Goal: Information Seeking & Learning: Learn about a topic

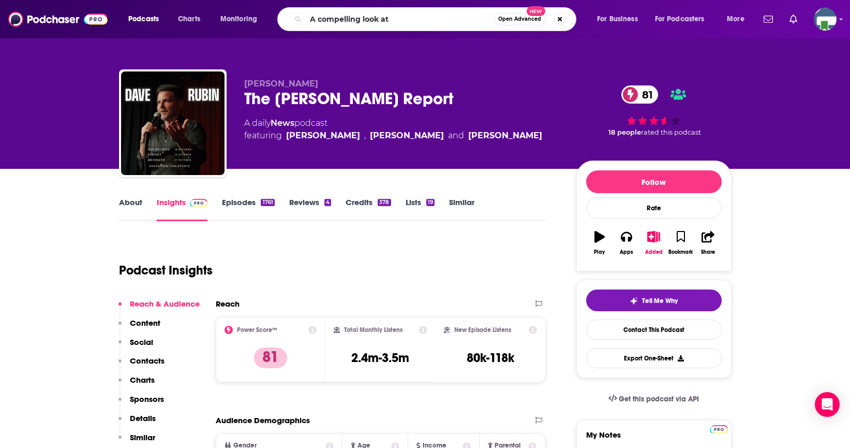
type input "A compelling look at"
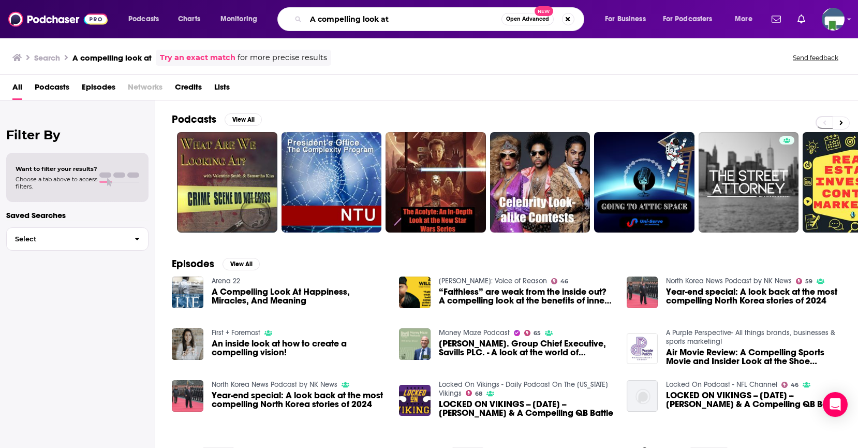
drag, startPoint x: 391, startPoint y: 22, endPoint x: 309, endPoint y: 21, distance: 82.3
click at [309, 21] on input "A compelling look at" at bounding box center [404, 19] width 196 height 17
type input "A Pastor and a philosopher"
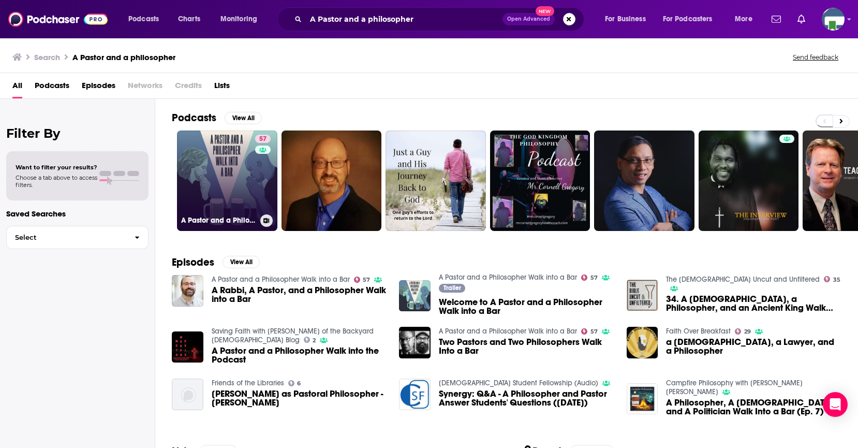
click at [228, 187] on link "57 A [DEMOGRAPHIC_DATA] and a Philosopher Walk into a Bar" at bounding box center [227, 180] width 100 height 100
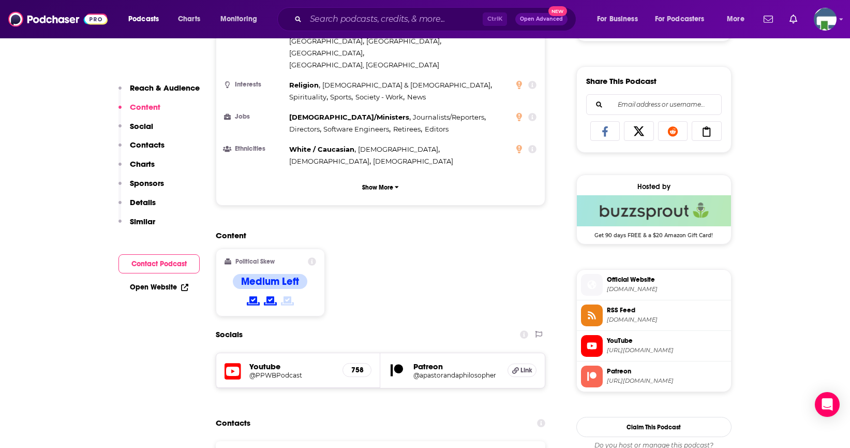
scroll to position [776, 0]
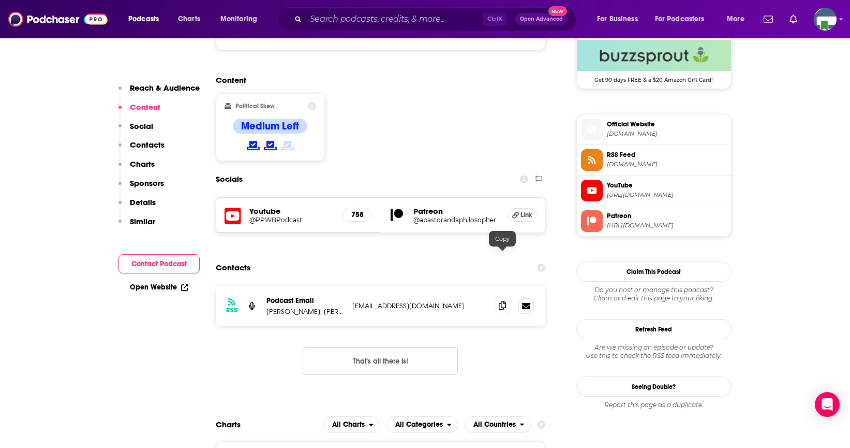
click at [497, 297] on span at bounding box center [503, 305] width 16 height 16
click at [342, 13] on input "Search podcasts, credits, & more..." at bounding box center [394, 19] width 177 height 17
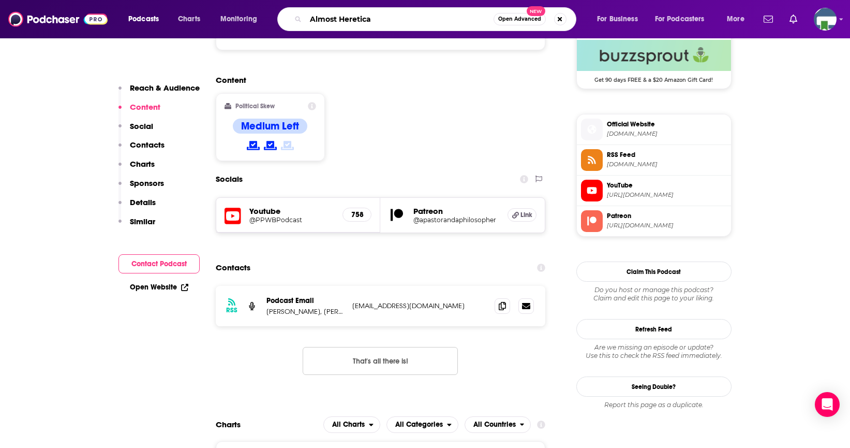
type input "Almost Heretical"
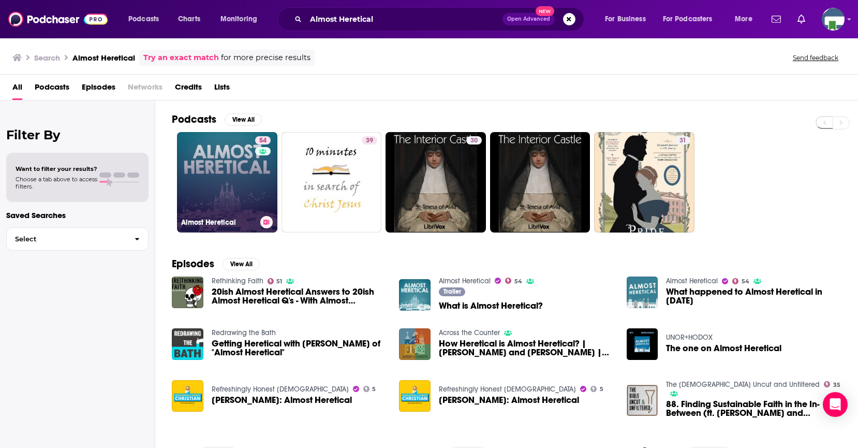
click at [236, 171] on link "54 Almost Heretical" at bounding box center [227, 182] width 100 height 100
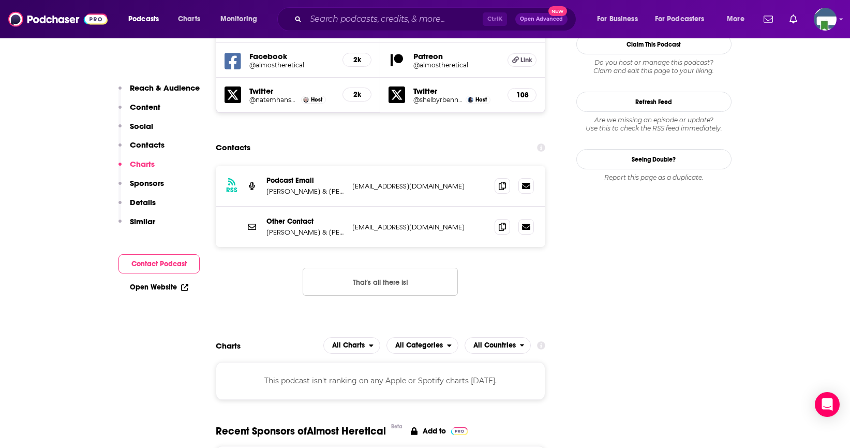
scroll to position [1035, 0]
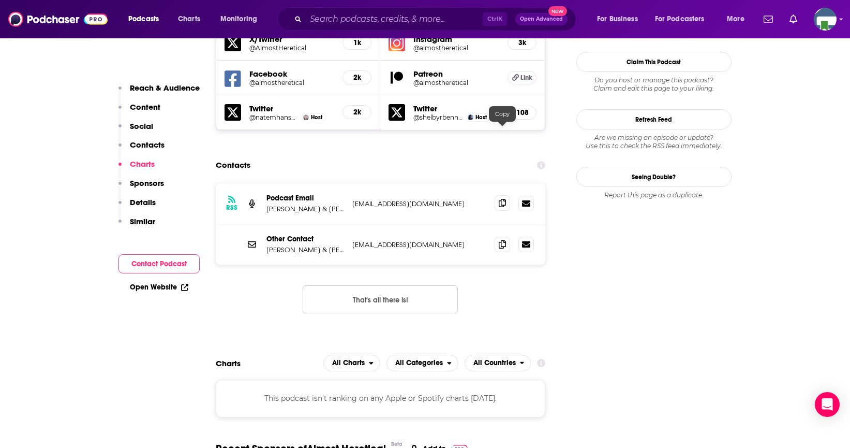
click at [502, 199] on icon at bounding box center [502, 203] width 7 height 8
click at [357, 16] on input "Search podcasts, credits, & more..." at bounding box center [394, 19] width 177 height 17
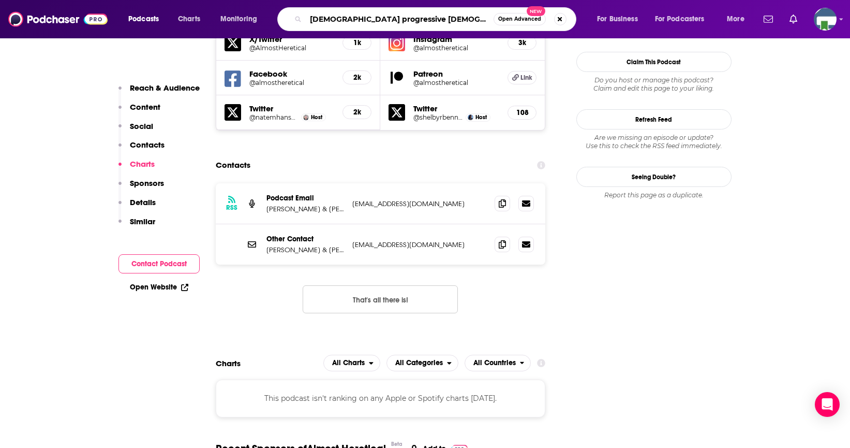
type input "American progressive [DEMOGRAPHIC_DATA] radio"
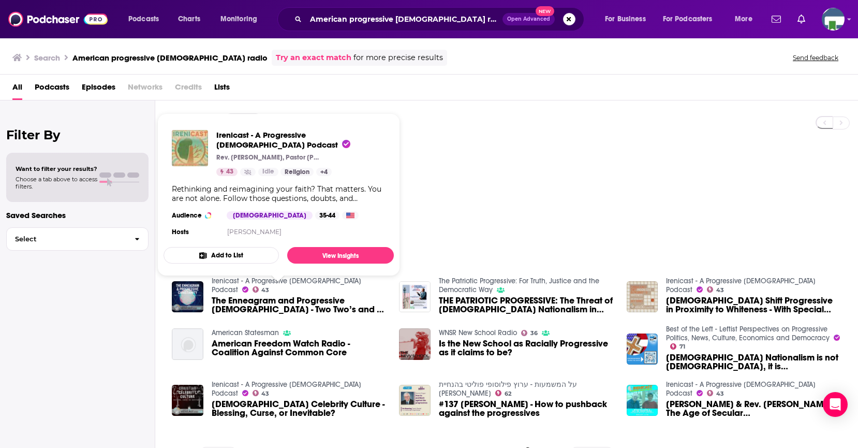
click at [290, 279] on span "Irenicast - A Progressive [DEMOGRAPHIC_DATA] Podcast Rev. [PERSON_NAME], Pastor…" at bounding box center [278, 194] width 243 height 175
click at [321, 256] on link "View Insights" at bounding box center [340, 255] width 107 height 17
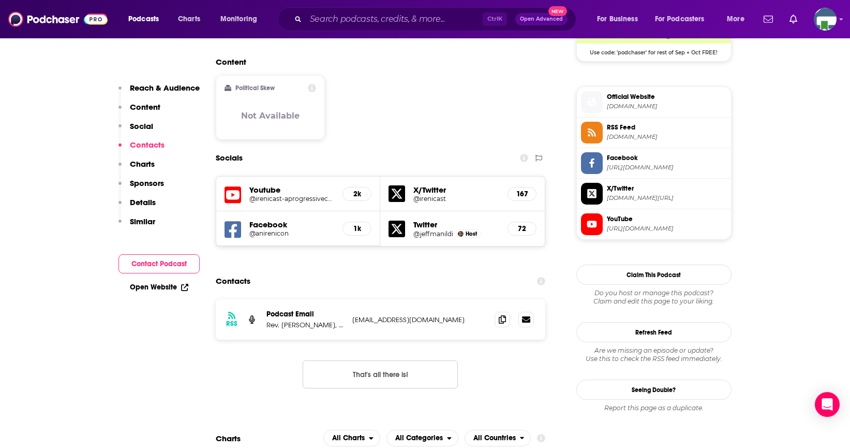
scroll to position [879, 0]
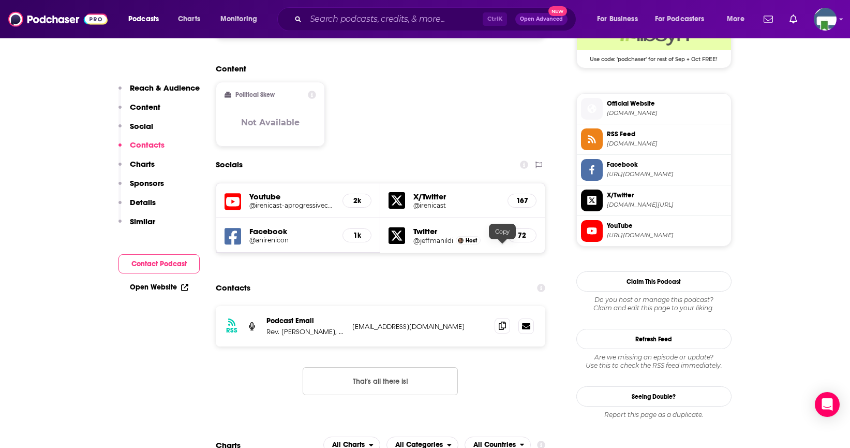
click at [499, 321] on icon at bounding box center [502, 325] width 7 height 8
click at [366, 15] on input "Search podcasts, credits, & more..." at bounding box center [394, 19] width 177 height 17
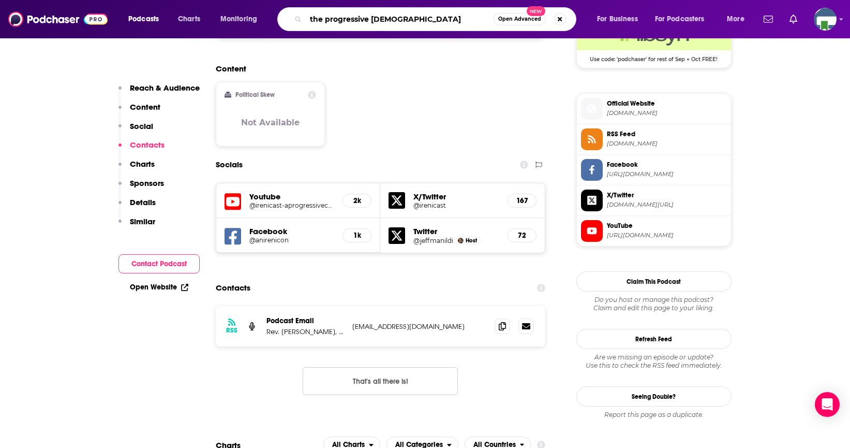
type input "the progressive [DEMOGRAPHIC_DATA]"
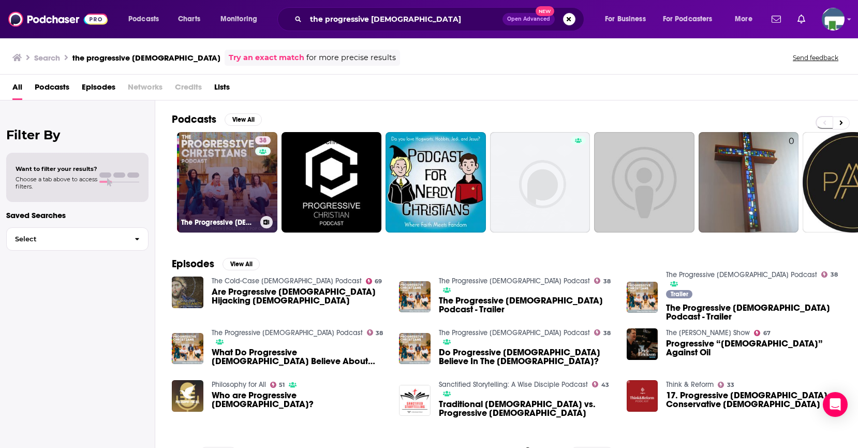
click at [236, 172] on link "38 The Progressive [DEMOGRAPHIC_DATA] Podcast" at bounding box center [227, 182] width 100 height 100
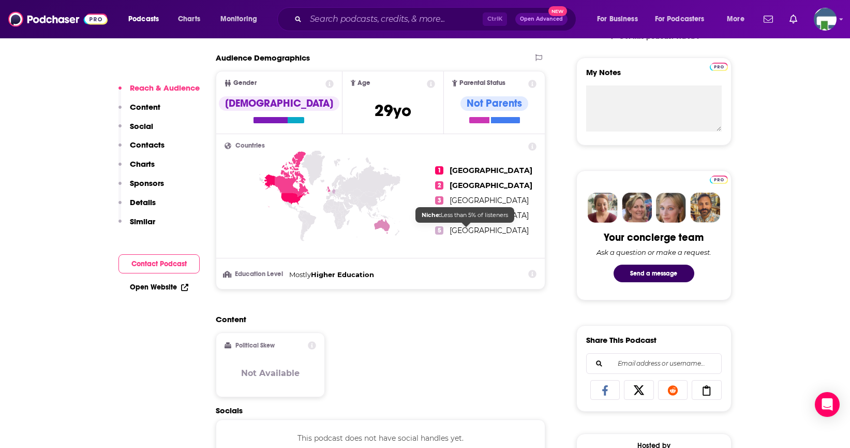
scroll to position [569, 0]
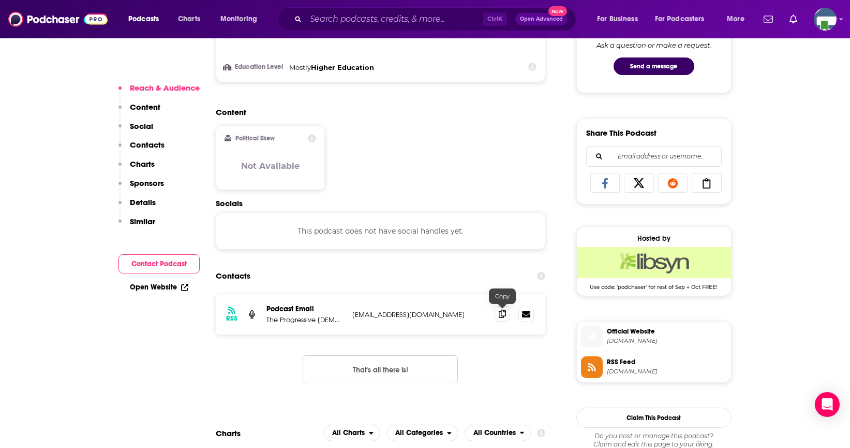
click at [500, 316] on icon at bounding box center [502, 313] width 7 height 8
click at [352, 17] on input "Search podcasts, credits, & more..." at bounding box center [394, 19] width 177 height 17
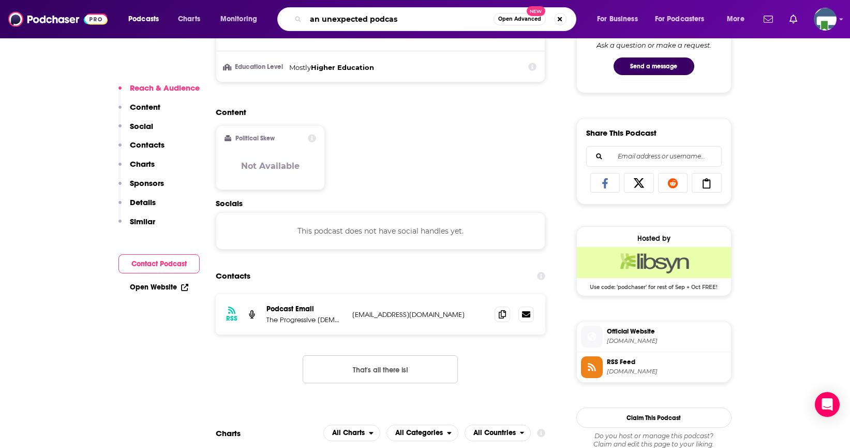
type input "an unexpected podcast"
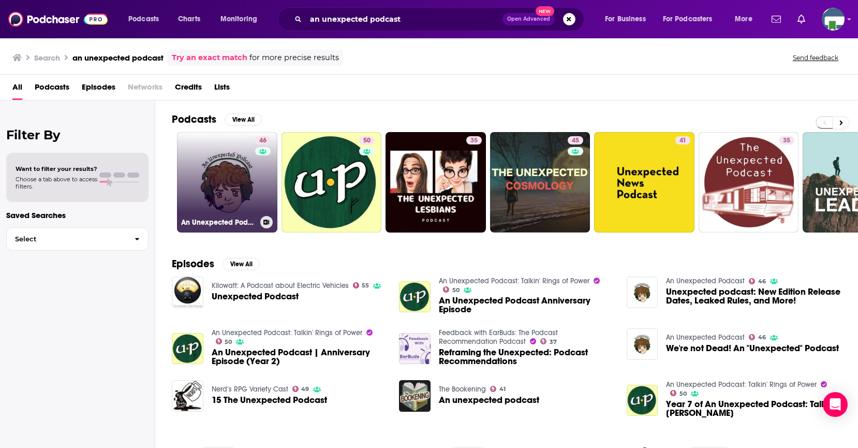
click at [225, 181] on link "46 An Unexpected Podcast" at bounding box center [227, 182] width 100 height 100
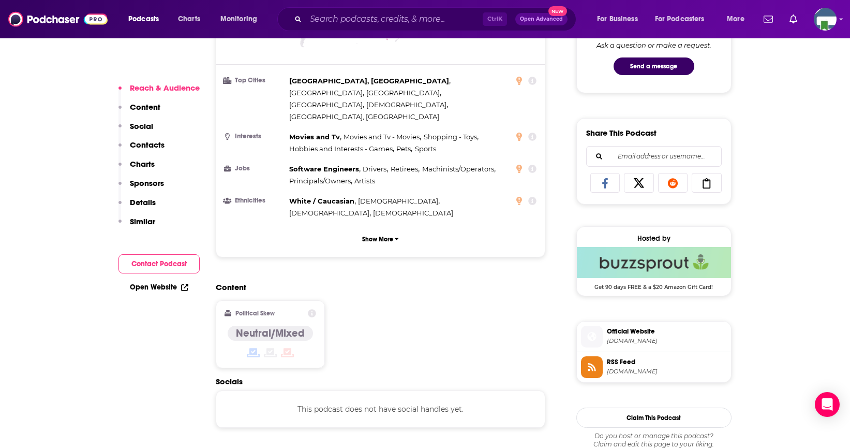
scroll to position [673, 0]
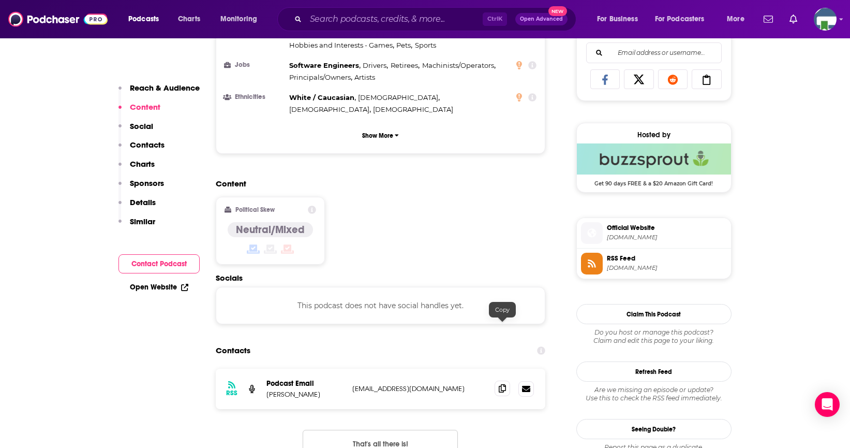
click at [503, 384] on icon at bounding box center [502, 388] width 7 height 8
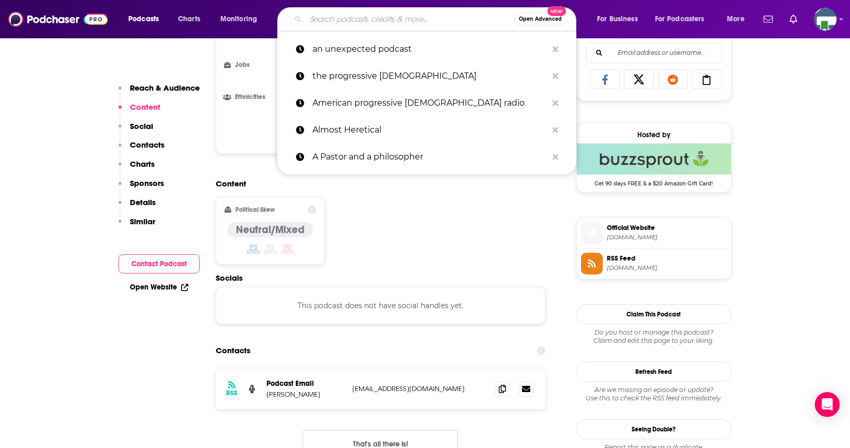
click at [338, 17] on input "Search podcasts, credits, & more..." at bounding box center [410, 19] width 208 height 17
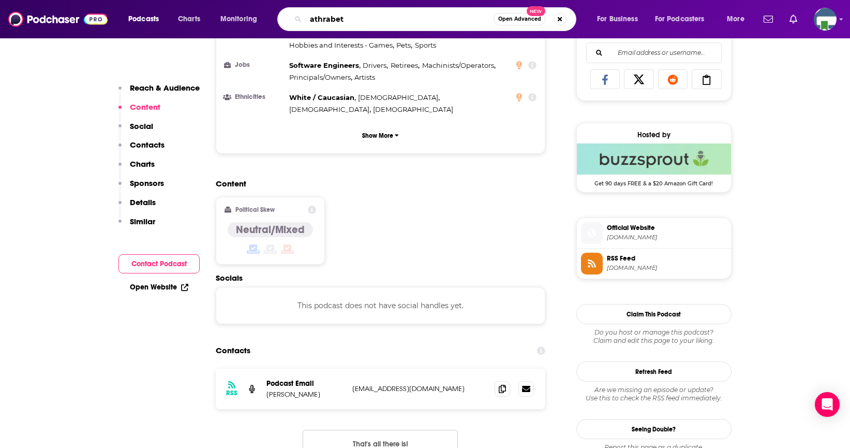
type input "athrabeth"
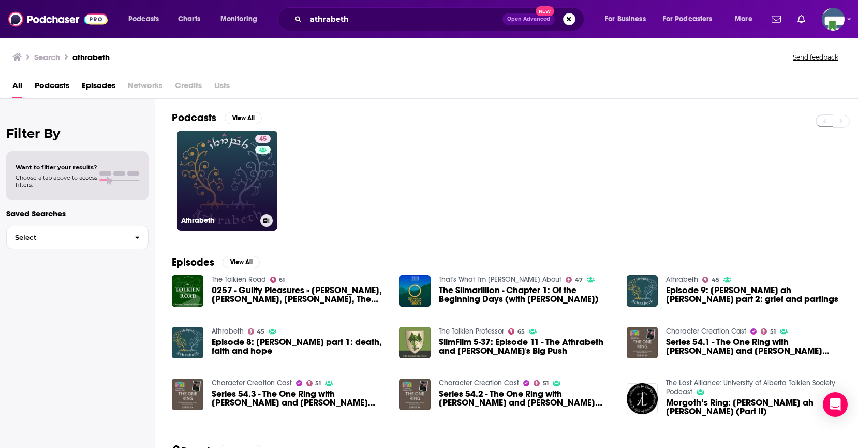
click at [221, 177] on link "45 Athrabeth" at bounding box center [227, 180] width 100 height 100
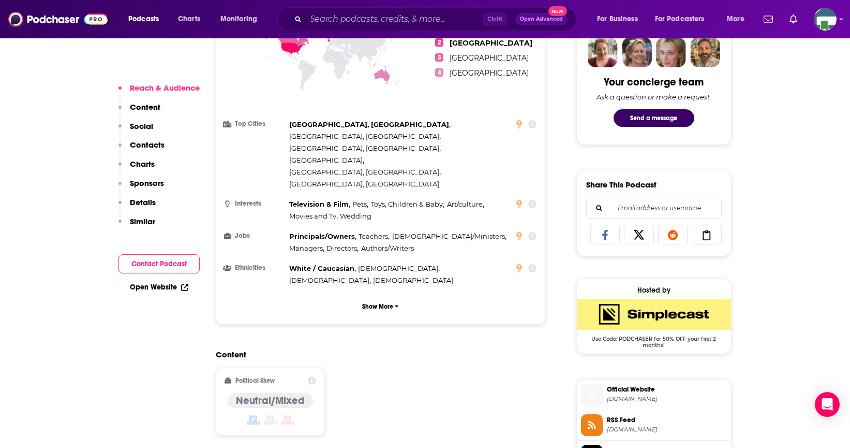
scroll to position [673, 0]
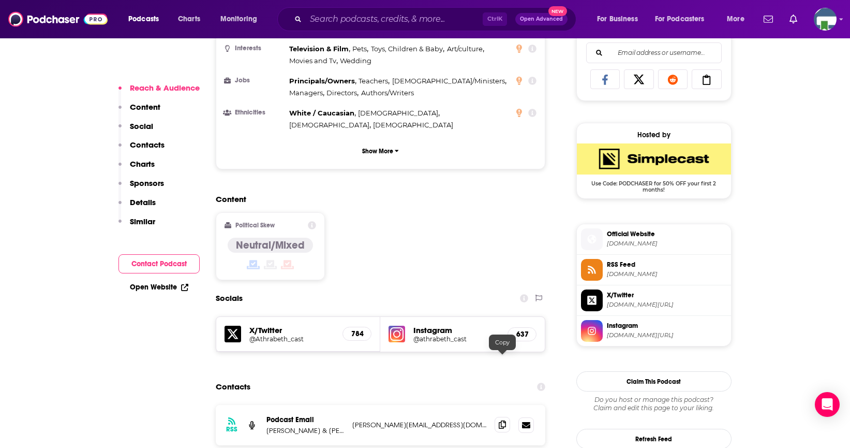
click at [499, 420] on icon at bounding box center [502, 424] width 7 height 8
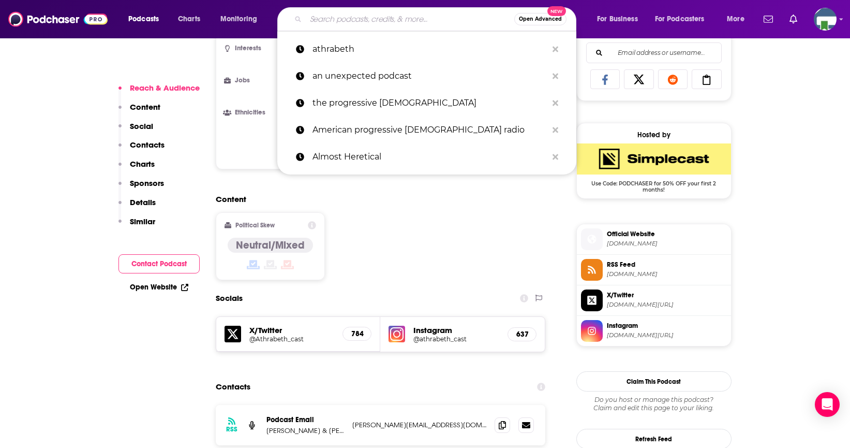
click at [351, 25] on input "Search podcasts, credits, & more..." at bounding box center [410, 19] width 208 height 17
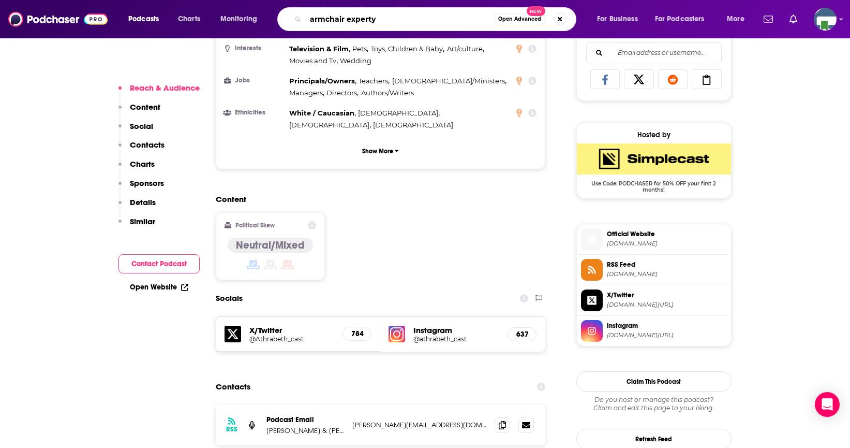
type input "armchair expert"
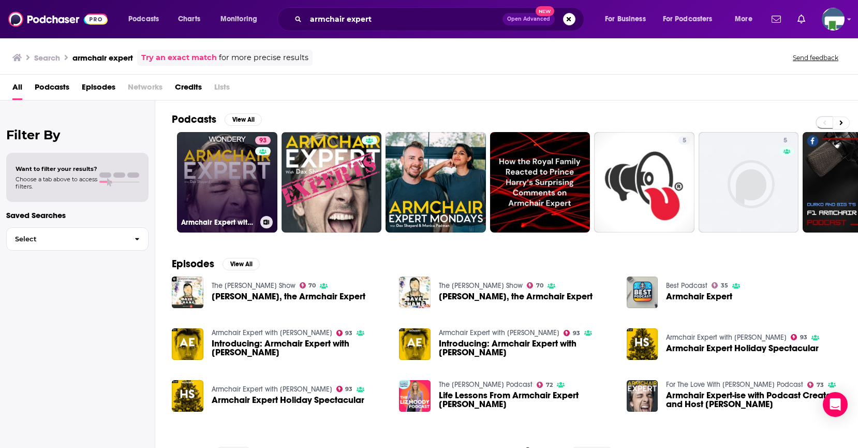
click at [233, 165] on link "93 Armchair Expert with [PERSON_NAME]" at bounding box center [227, 182] width 100 height 100
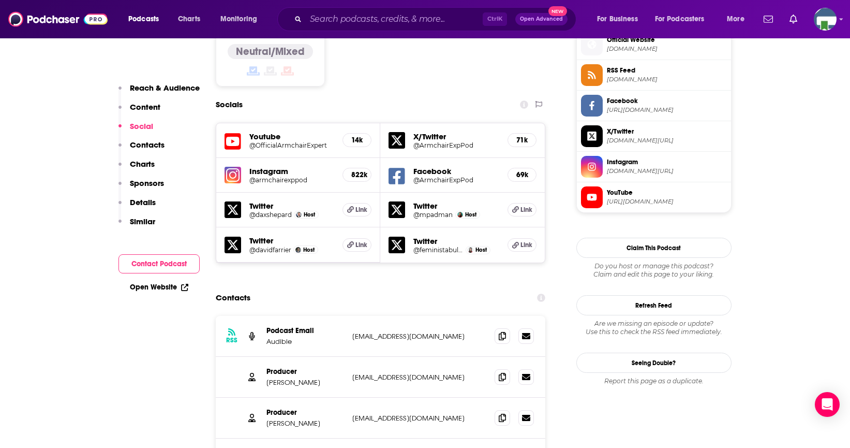
scroll to position [879, 0]
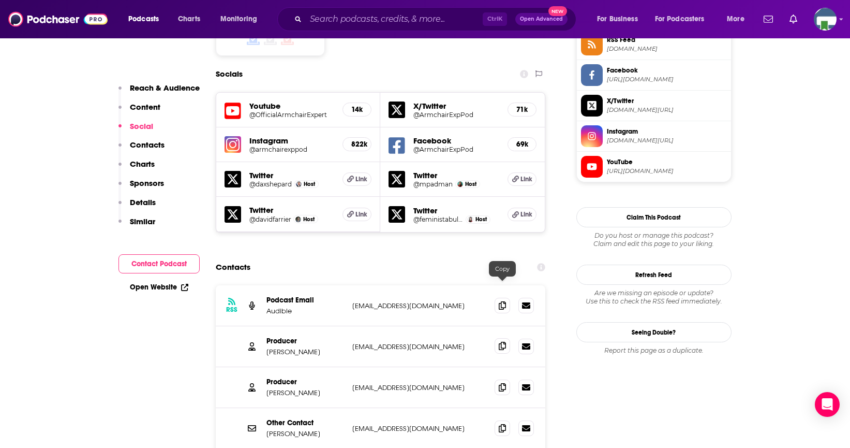
click at [501, 341] on icon at bounding box center [502, 345] width 7 height 8
click at [407, 21] on input "Search podcasts, credits, & more..." at bounding box center [394, 19] width 177 height 17
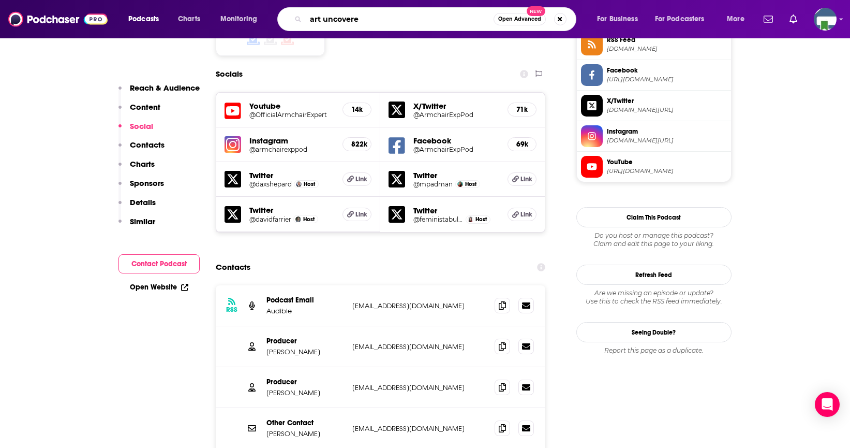
type input "art uncovered"
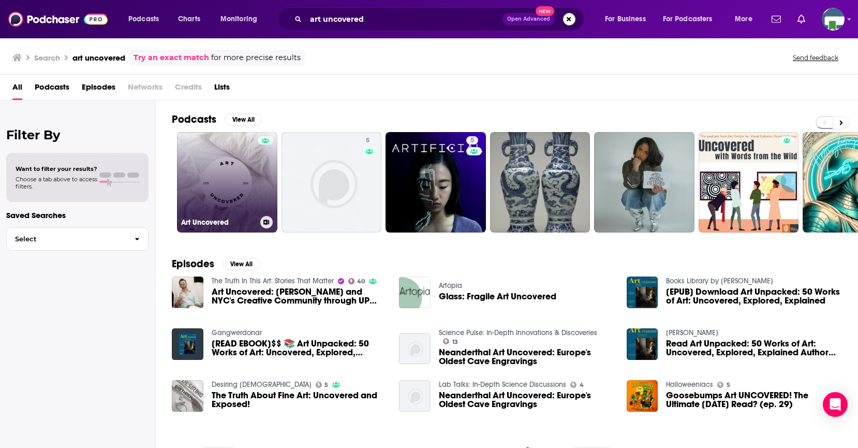
click at [255, 182] on link "Art Uncovered" at bounding box center [227, 182] width 100 height 100
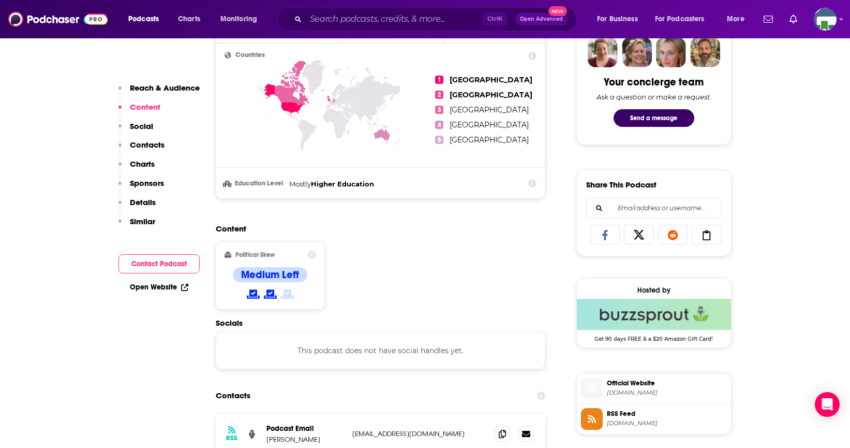
scroll to position [724, 0]
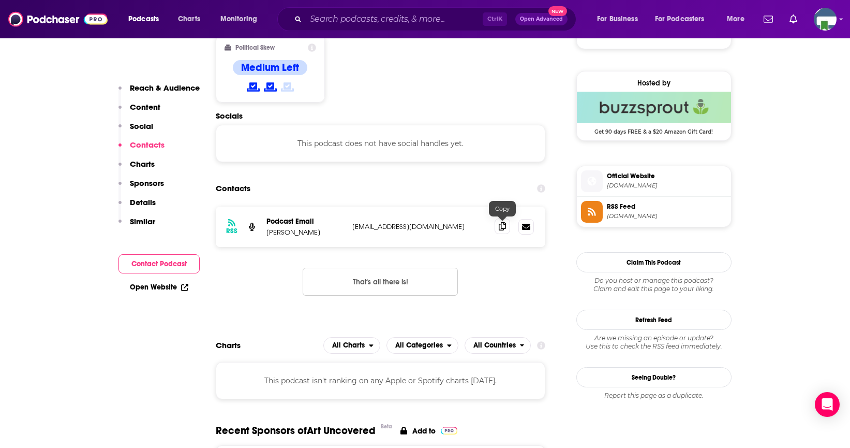
click at [500, 228] on icon at bounding box center [502, 226] width 7 height 8
click at [361, 20] on input "Search podcasts, credits, & more..." at bounding box center [394, 19] width 177 height 17
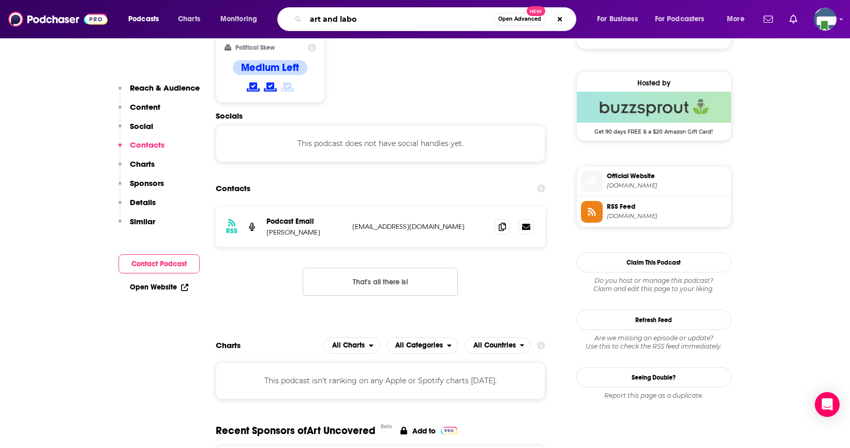
type input "art and labor"
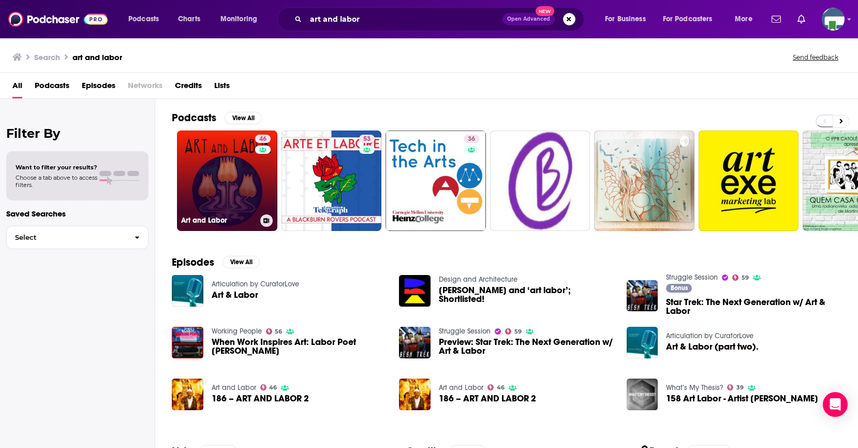
click at [231, 172] on link "46 Art and Labor" at bounding box center [227, 180] width 100 height 100
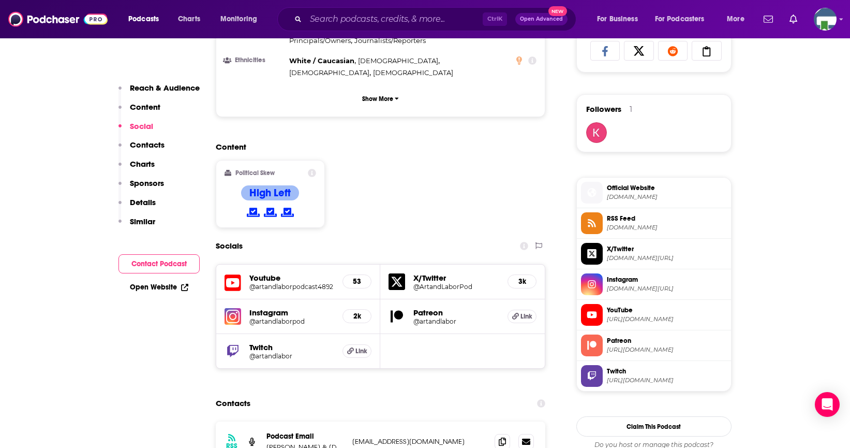
scroll to position [724, 0]
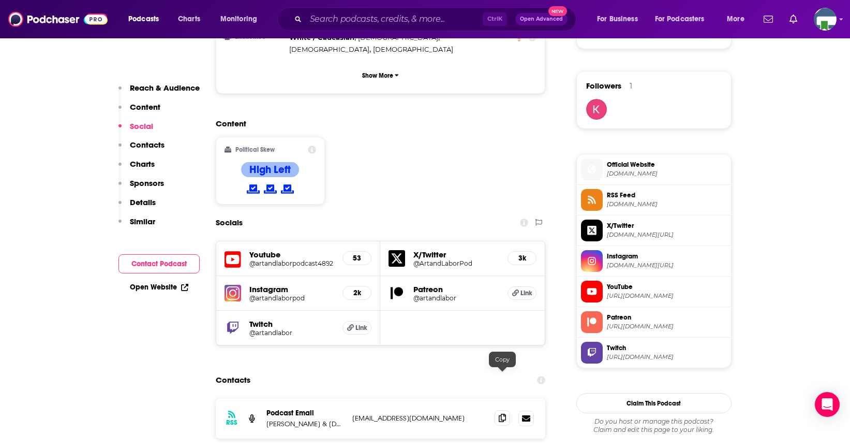
click at [498, 410] on span at bounding box center [503, 418] width 16 height 16
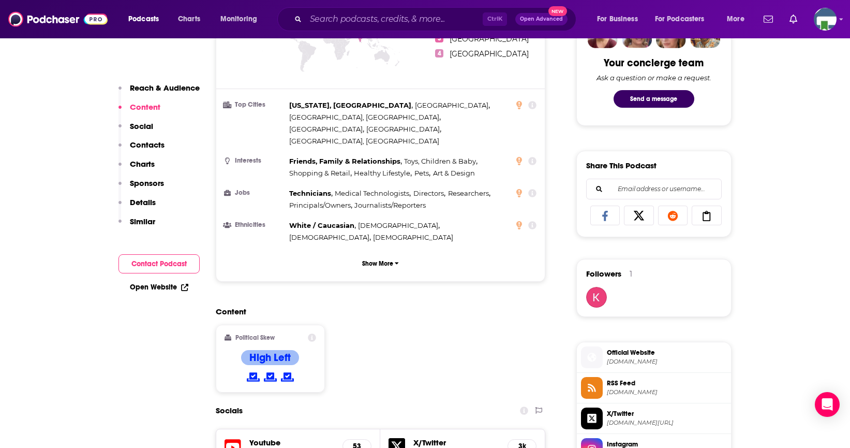
scroll to position [828, 0]
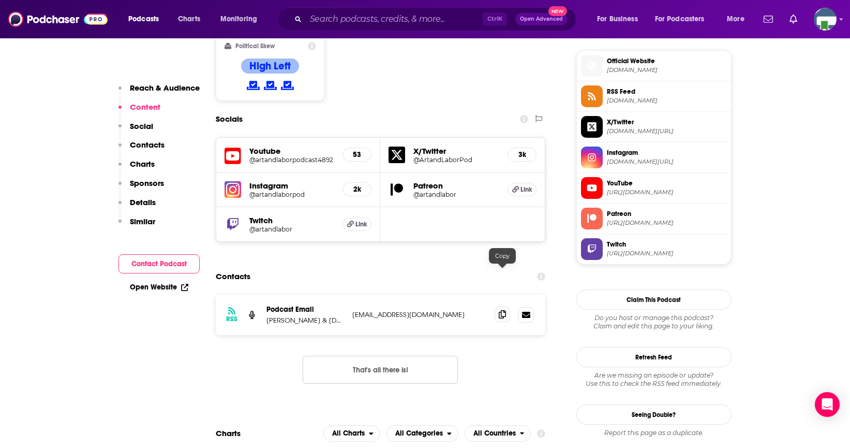
click at [500, 310] on icon at bounding box center [502, 314] width 7 height 8
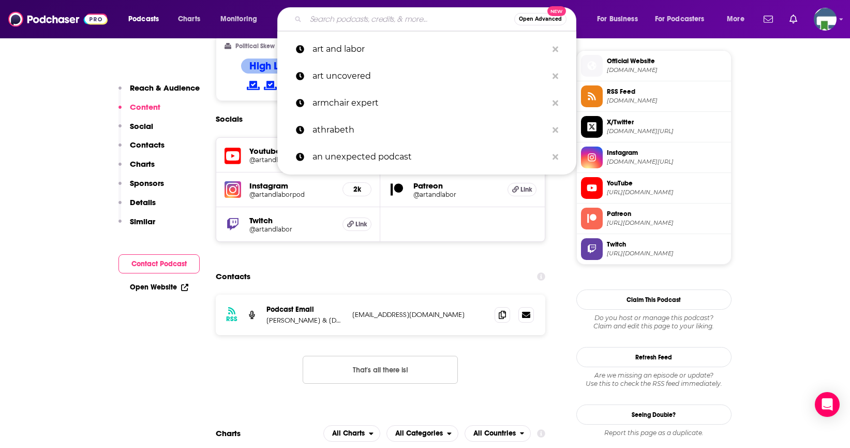
click at [348, 23] on input "Search podcasts, credits, & more..." at bounding box center [410, 19] width 208 height 17
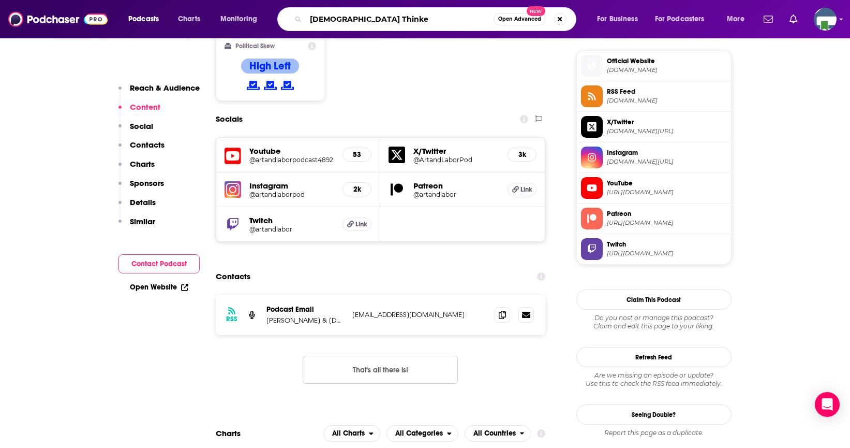
type input "[DEMOGRAPHIC_DATA] Thinker"
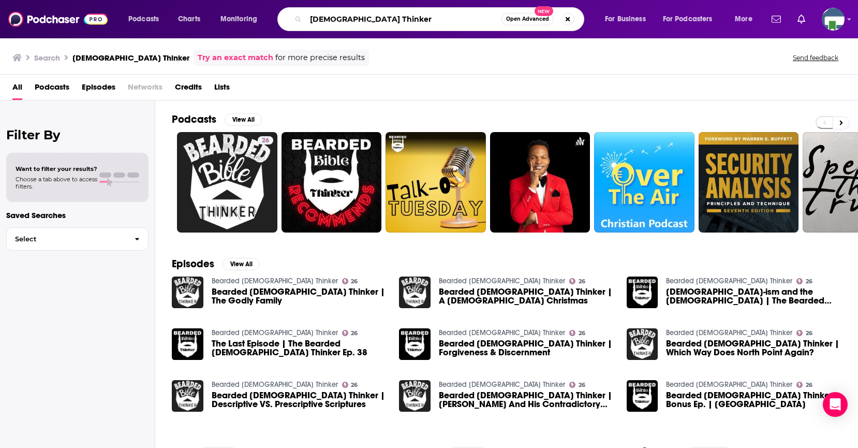
drag, startPoint x: 382, startPoint y: 20, endPoint x: 288, endPoint y: 19, distance: 94.7
click at [288, 19] on div "[DEMOGRAPHIC_DATA] Thinker Open Advanced New" at bounding box center [430, 19] width 307 height 24
type input "blue dot"
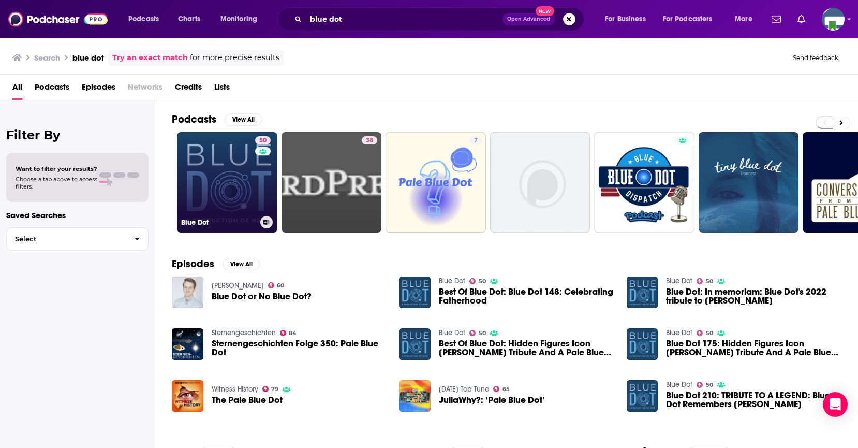
click at [232, 183] on link "50 Blue Dot" at bounding box center [227, 182] width 100 height 100
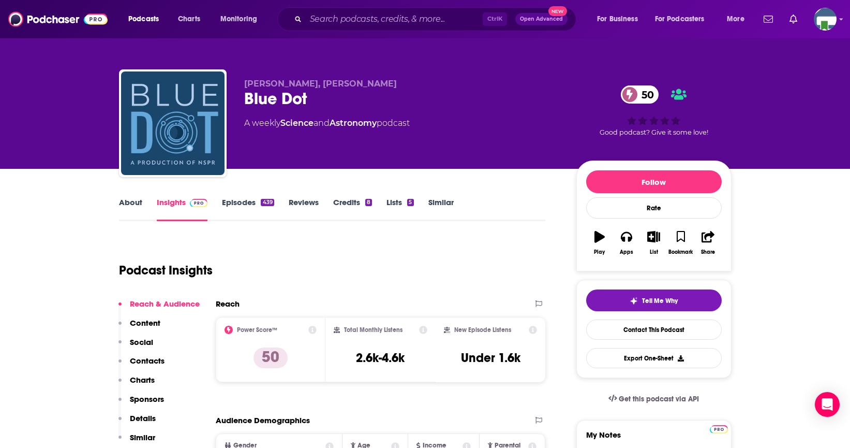
click at [133, 203] on link "About" at bounding box center [130, 209] width 23 height 24
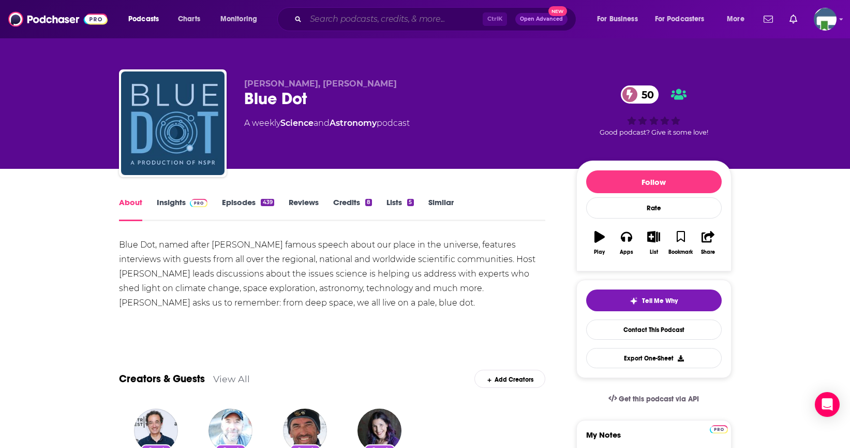
click at [331, 18] on input "Search podcasts, credits, & more..." at bounding box center [394, 19] width 177 height 17
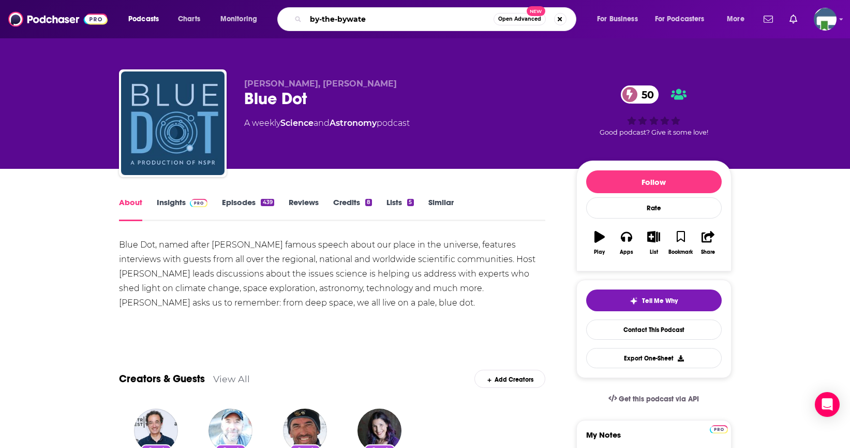
type input "by-the-[PERSON_NAME]"
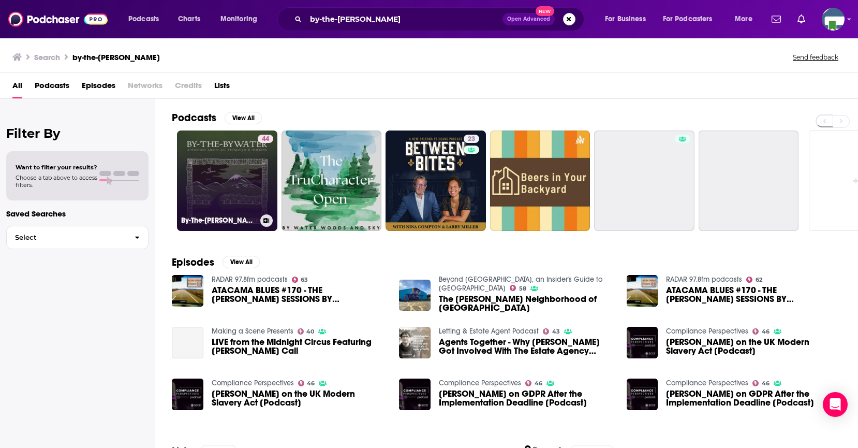
click at [247, 174] on link "44 By-The-[PERSON_NAME]: A Podcast about All Things [PERSON_NAME]" at bounding box center [227, 180] width 100 height 100
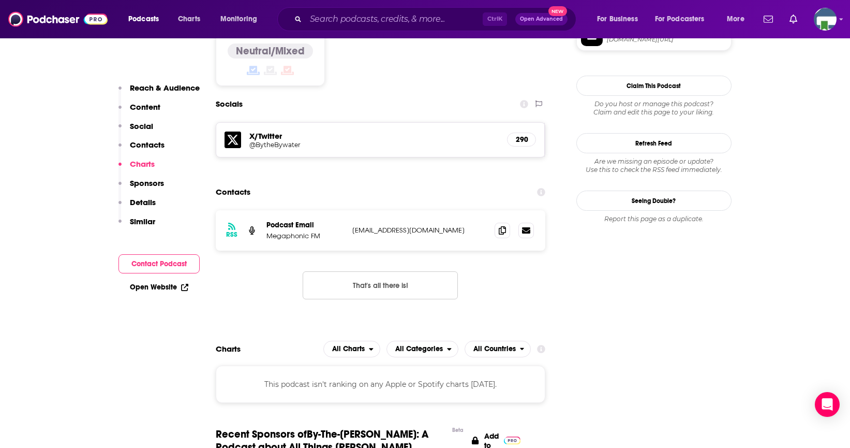
scroll to position [879, 0]
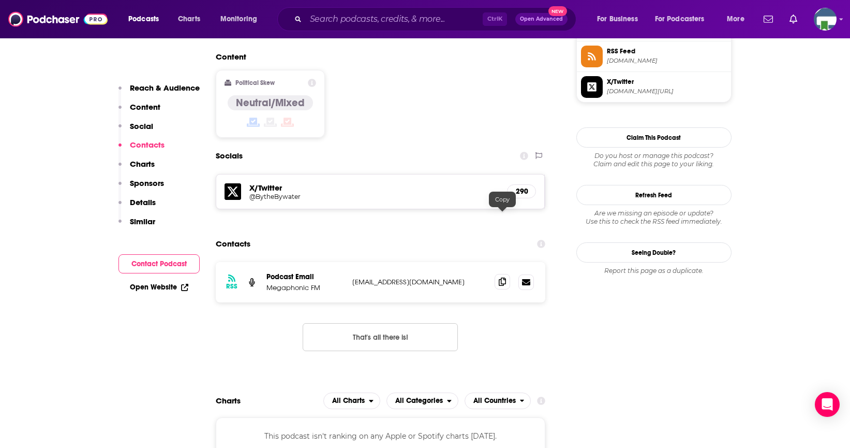
click at [504, 277] on icon at bounding box center [502, 281] width 7 height 8
click at [363, 20] on input "Search podcasts, credits, & more..." at bounding box center [394, 19] width 177 height 17
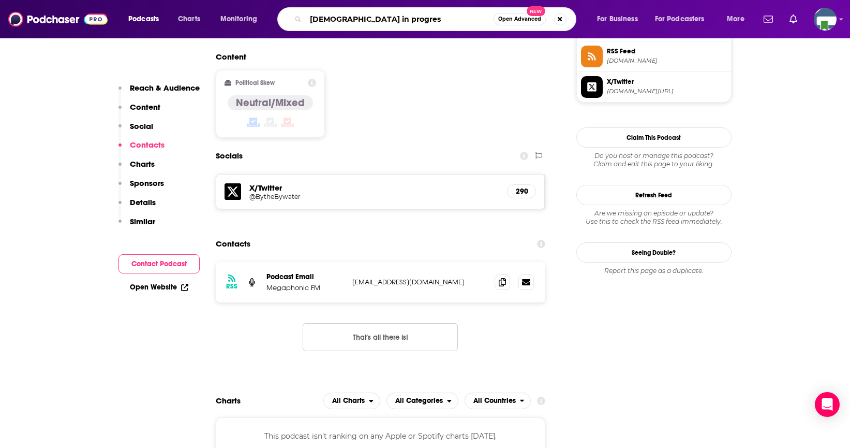
type input "[DEMOGRAPHIC_DATA] in progress"
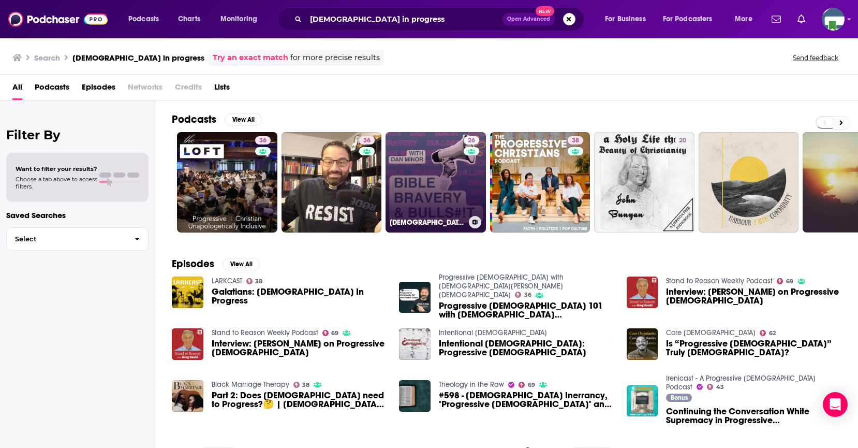
click at [440, 190] on link "26 [DEMOGRAPHIC_DATA], Bravery, & Bulls#!t: A No BS Guide to Deconstruction, Pr…" at bounding box center [435, 182] width 100 height 100
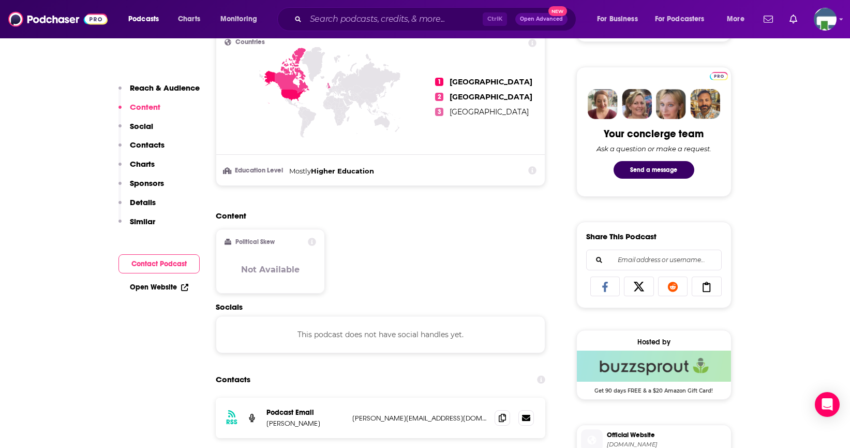
scroll to position [621, 0]
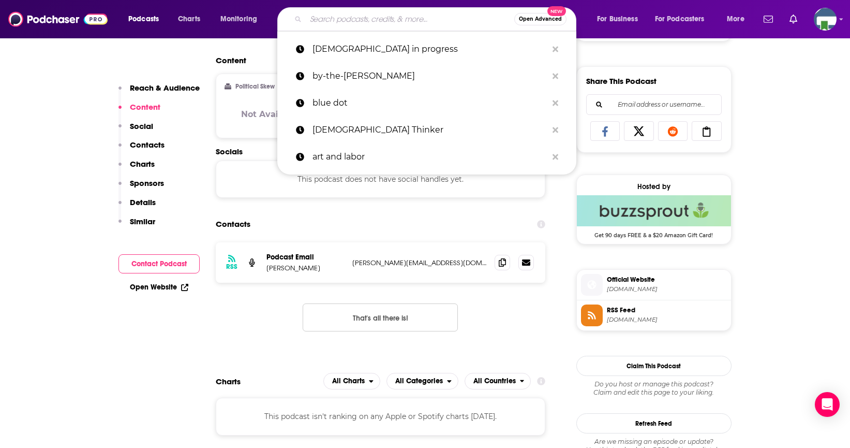
click at [342, 17] on input "Search podcasts, credits, & more..." at bounding box center [410, 19] width 208 height 17
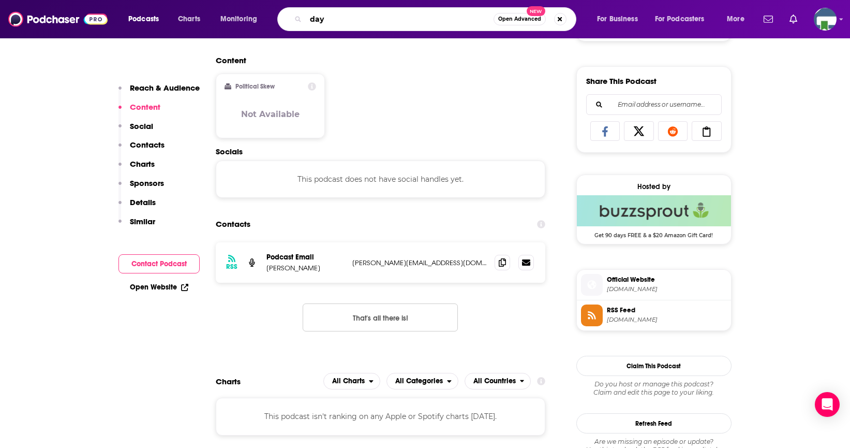
type input "day 1"
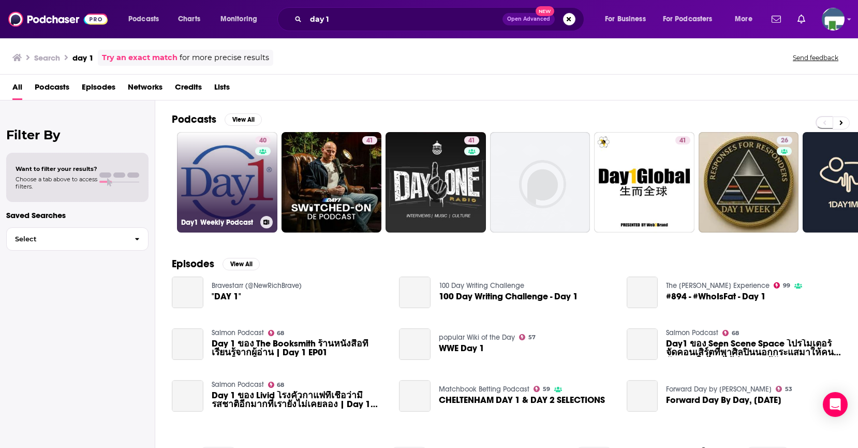
click at [243, 187] on link "40 Day1 Weekly Podcast" at bounding box center [227, 182] width 100 height 100
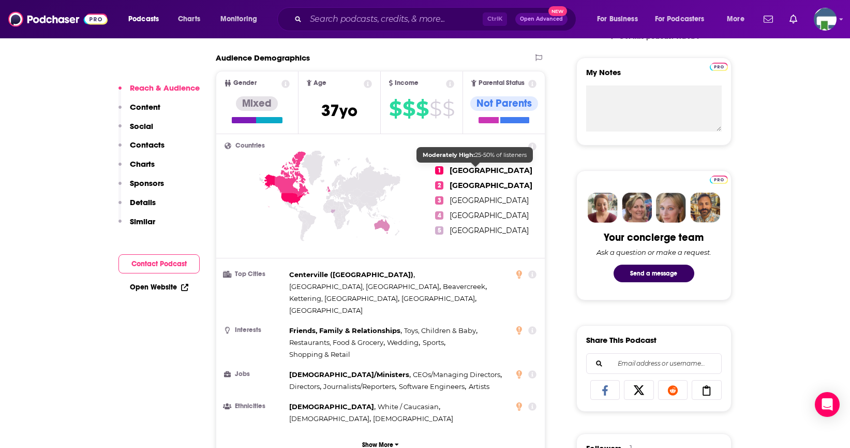
scroll to position [621, 0]
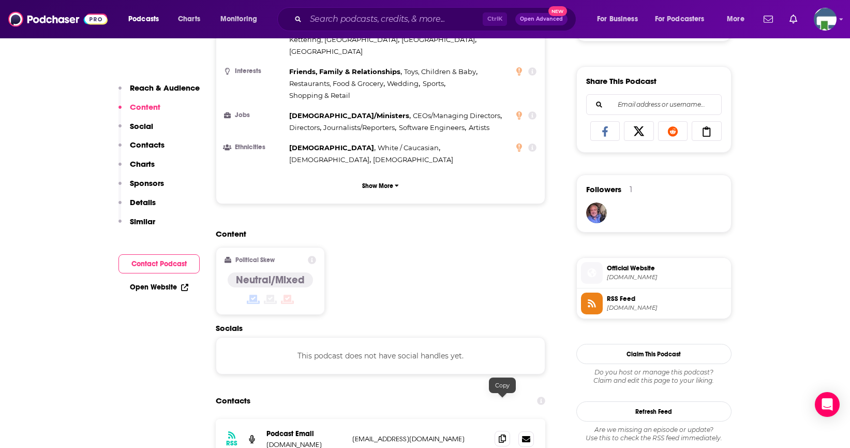
click at [501, 434] on icon at bounding box center [502, 438] width 7 height 8
click at [318, 23] on input "Search podcasts, credits, & more..." at bounding box center [394, 19] width 177 height 17
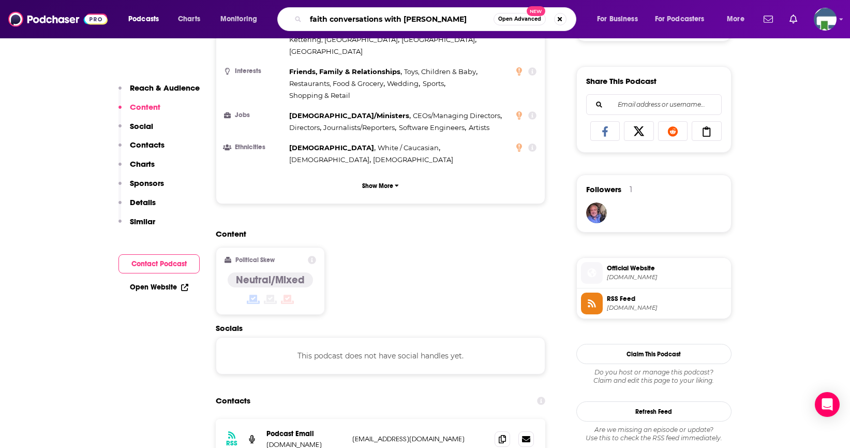
type input "faith conversations with [PERSON_NAME]"
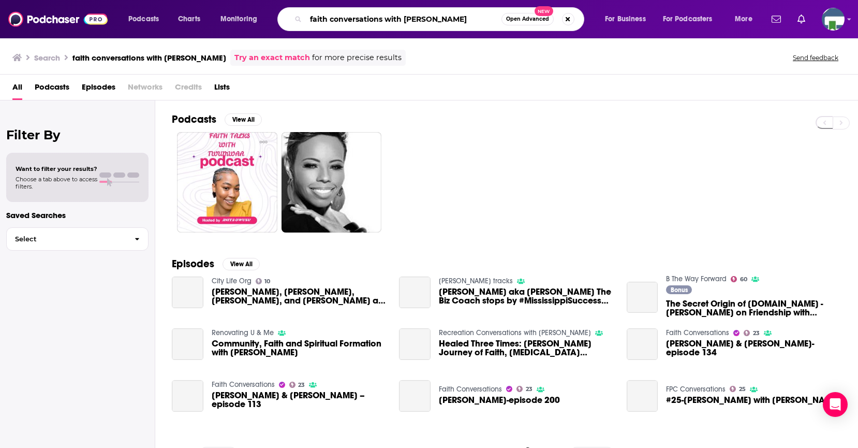
click at [433, 14] on input "faith conversations with [PERSON_NAME]" at bounding box center [404, 19] width 196 height 17
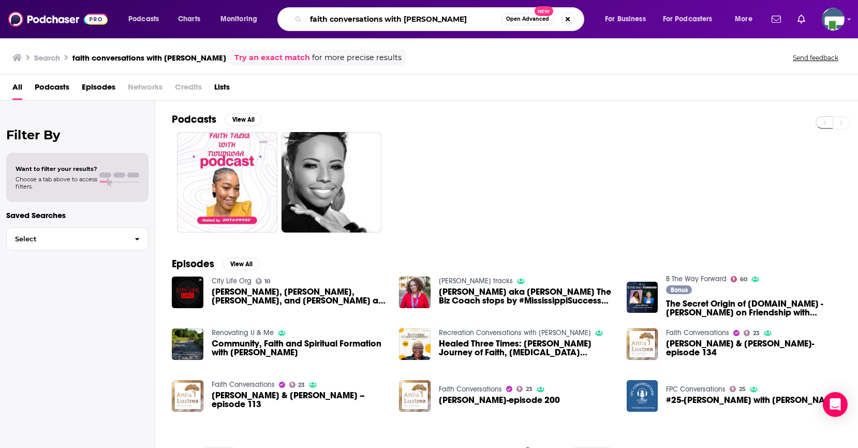
drag, startPoint x: 433, startPoint y: 17, endPoint x: 387, endPoint y: 17, distance: 46.0
click at [387, 17] on input "faith conversations with [PERSON_NAME]" at bounding box center [404, 19] width 196 height 17
type input "faith conversations"
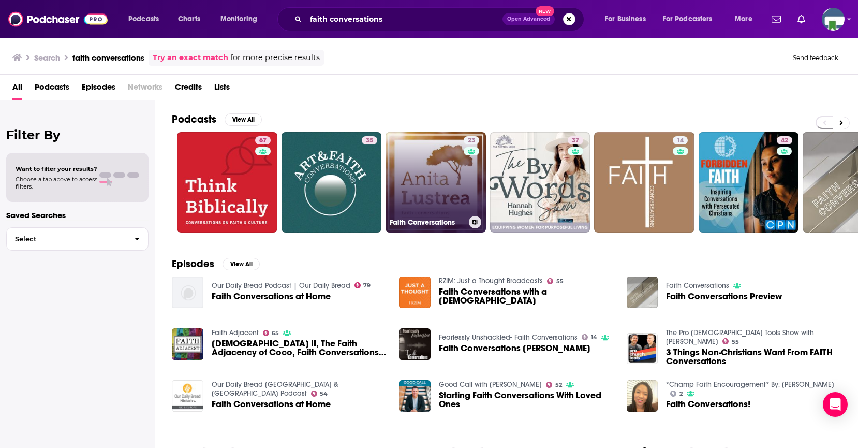
click at [431, 190] on link "23 Faith Conversations" at bounding box center [435, 182] width 100 height 100
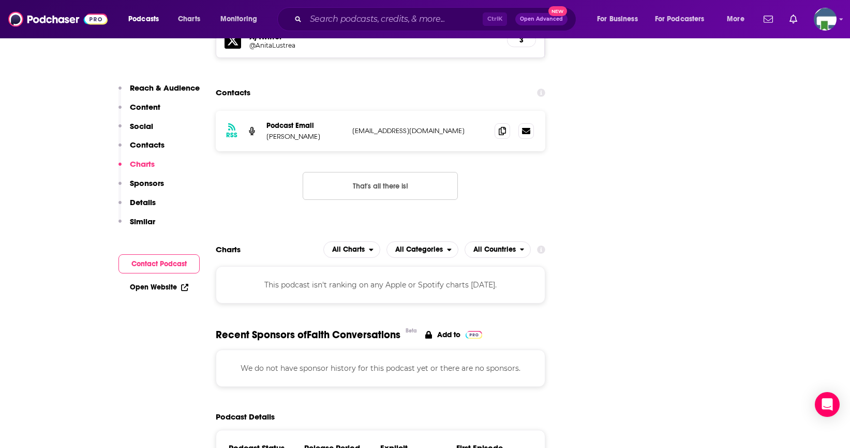
scroll to position [879, 0]
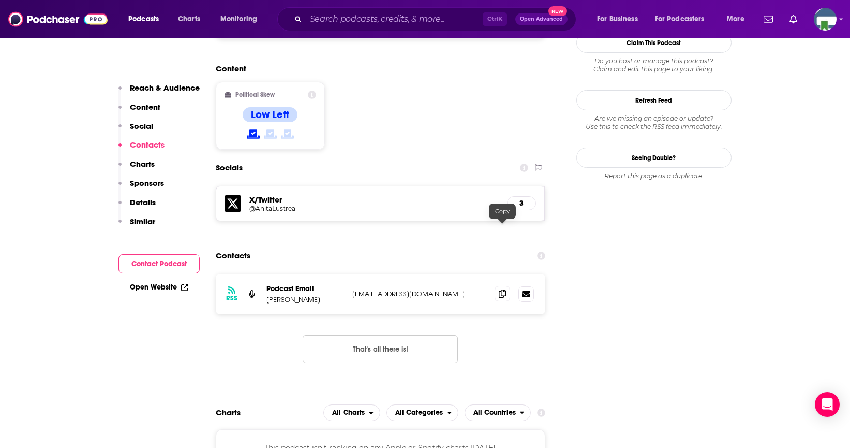
click at [500, 289] on icon at bounding box center [502, 293] width 7 height 8
click at [347, 17] on input "Search podcasts, credits, & more..." at bounding box center [394, 19] width 177 height 17
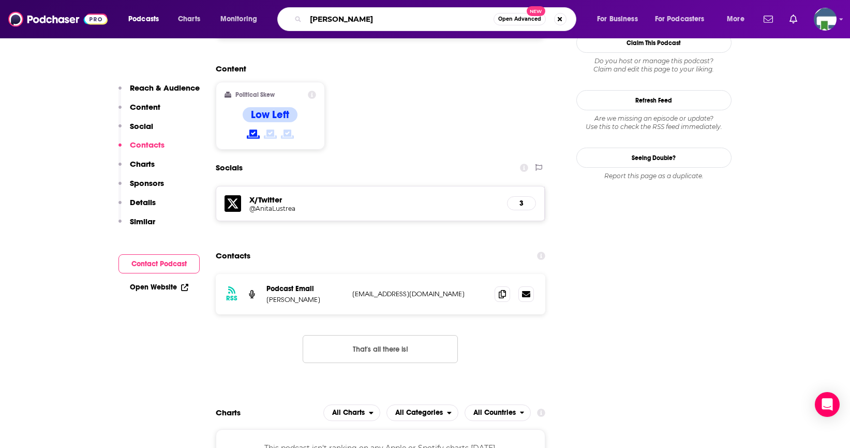
type input "[PERSON_NAME]"
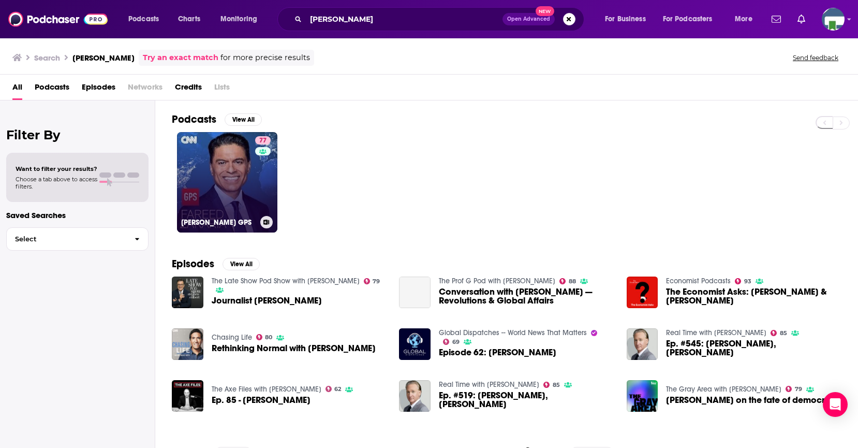
click at [241, 191] on link "77 [PERSON_NAME] GPS" at bounding box center [227, 182] width 100 height 100
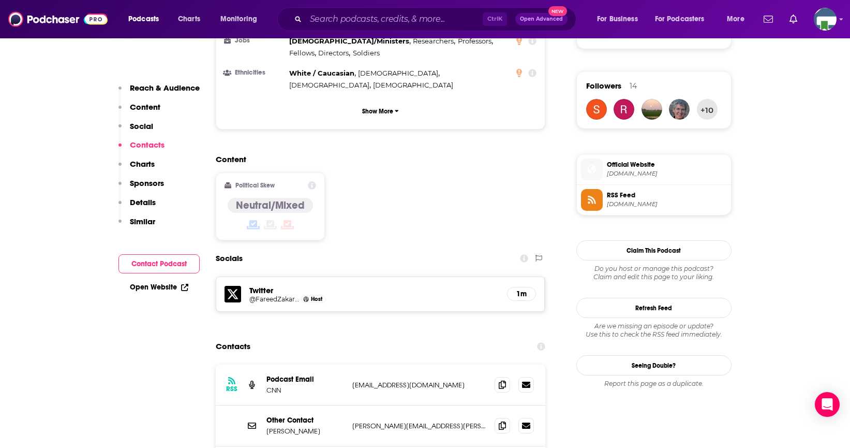
scroll to position [879, 0]
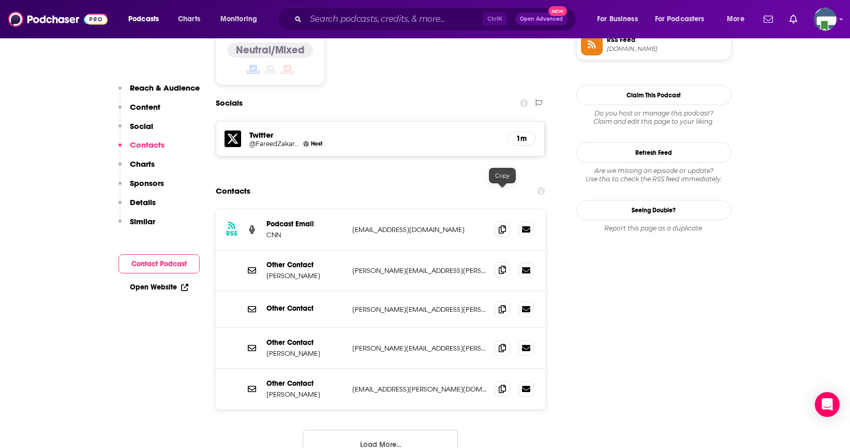
click at [500, 265] on icon at bounding box center [502, 269] width 7 height 8
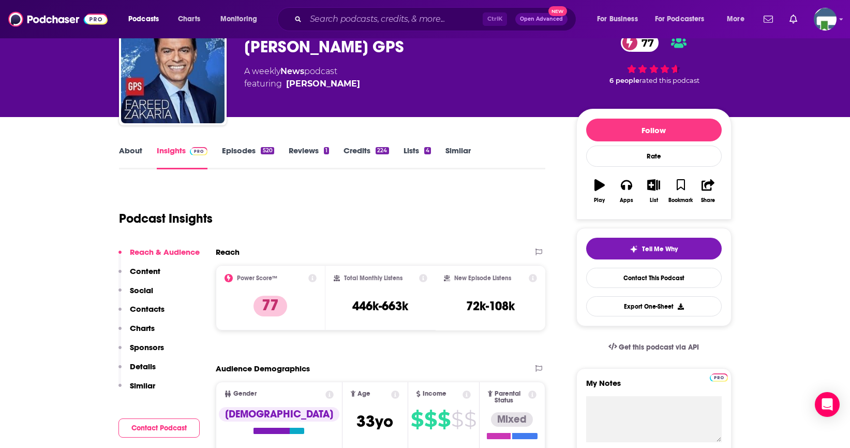
scroll to position [0, 0]
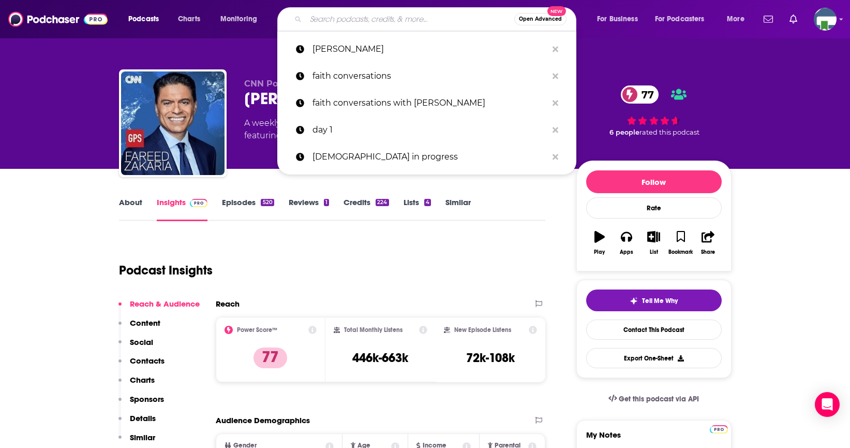
click at [362, 20] on input "Search podcasts, credits, & more..." at bounding box center [410, 19] width 208 height 17
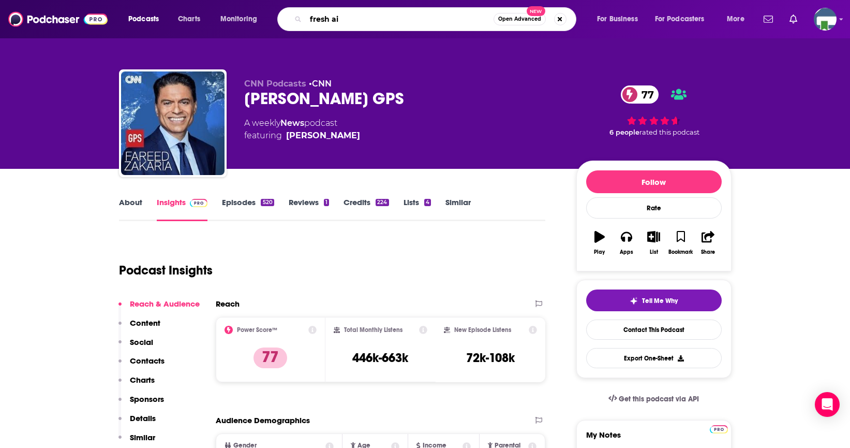
type input "fresh air"
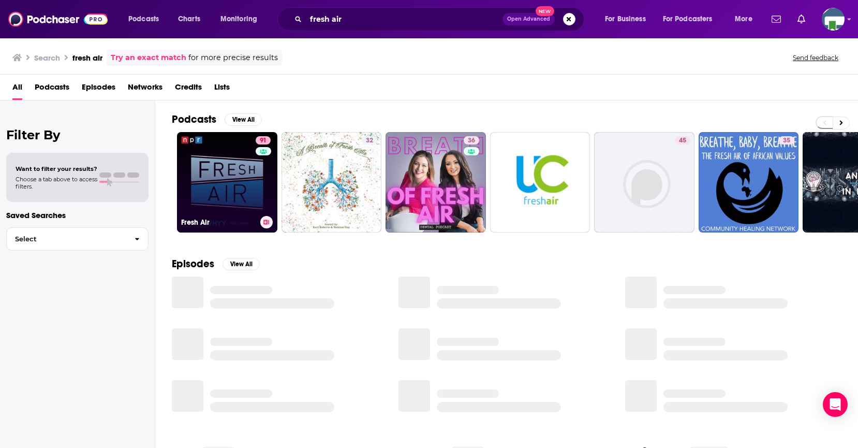
click at [224, 201] on link "91 Fresh Air" at bounding box center [227, 182] width 100 height 100
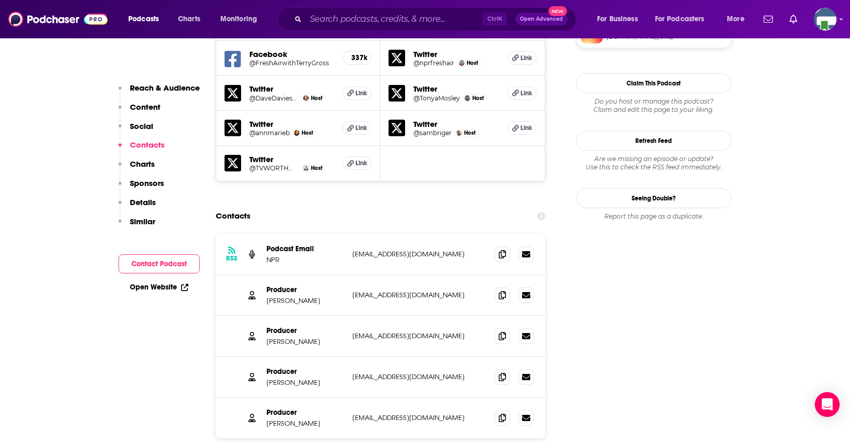
scroll to position [931, 0]
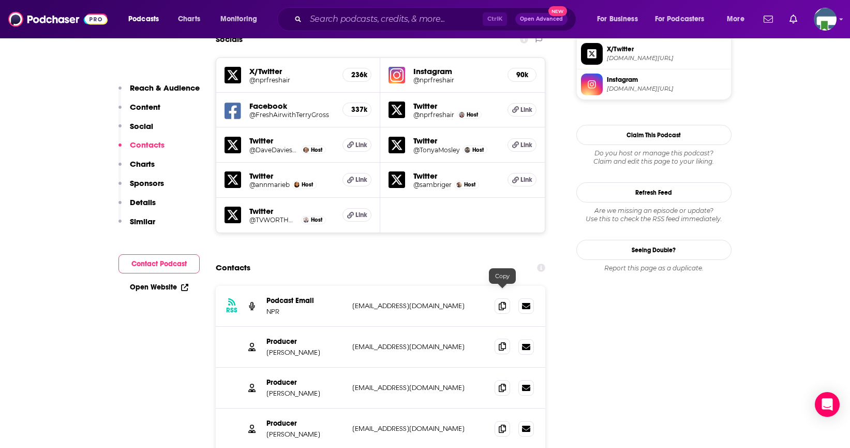
click at [505, 342] on icon at bounding box center [502, 346] width 7 height 8
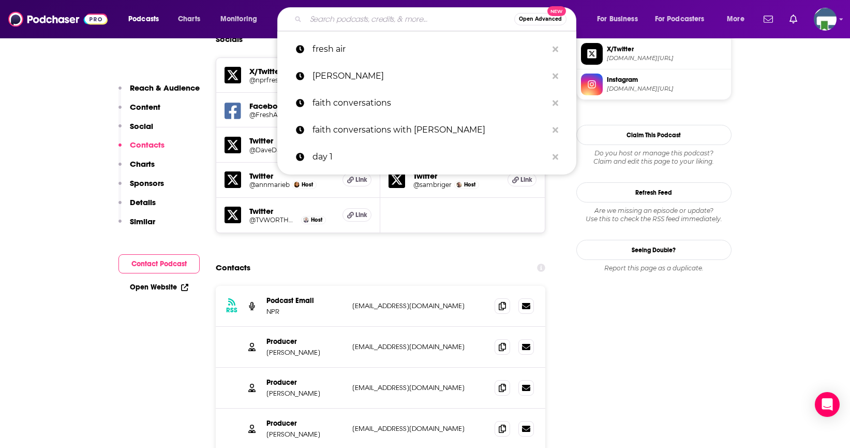
click at [347, 20] on input "Search podcasts, credits, & more..." at bounding box center [410, 19] width 208 height 17
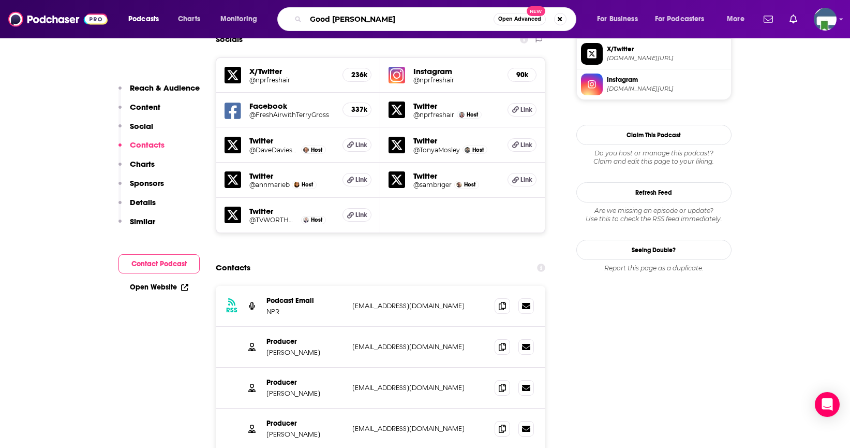
type input "Good [DEMOGRAPHIC_DATA] Fun"
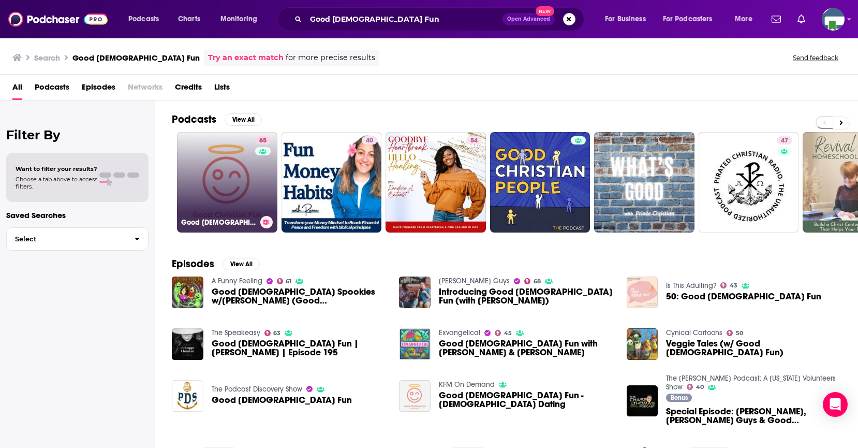
click at [228, 194] on link "65 Good [DEMOGRAPHIC_DATA] Fun" at bounding box center [227, 182] width 100 height 100
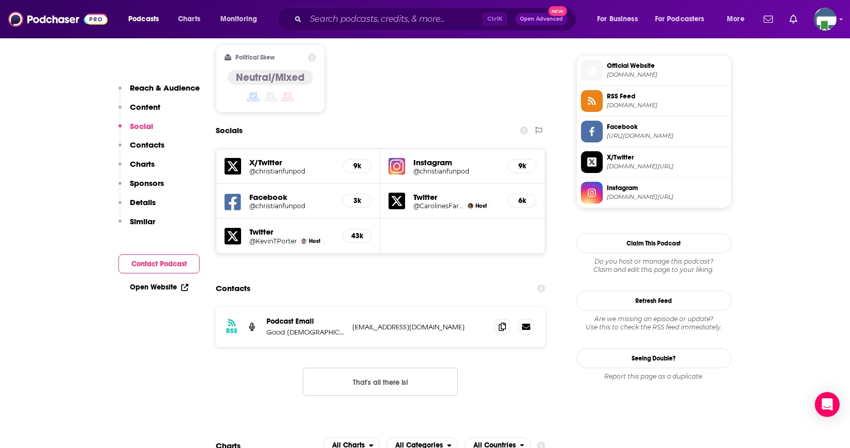
scroll to position [828, 0]
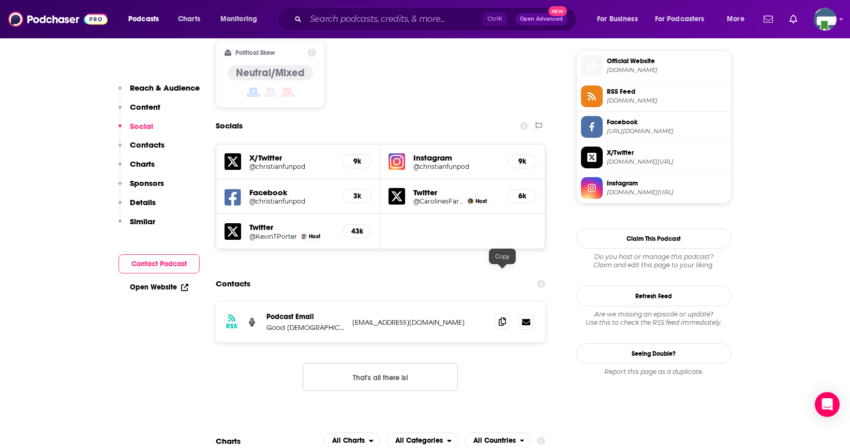
click at [500, 317] on icon at bounding box center [502, 321] width 7 height 8
click at [325, 21] on input "Search podcasts, credits, & more..." at bounding box center [394, 19] width 177 height 17
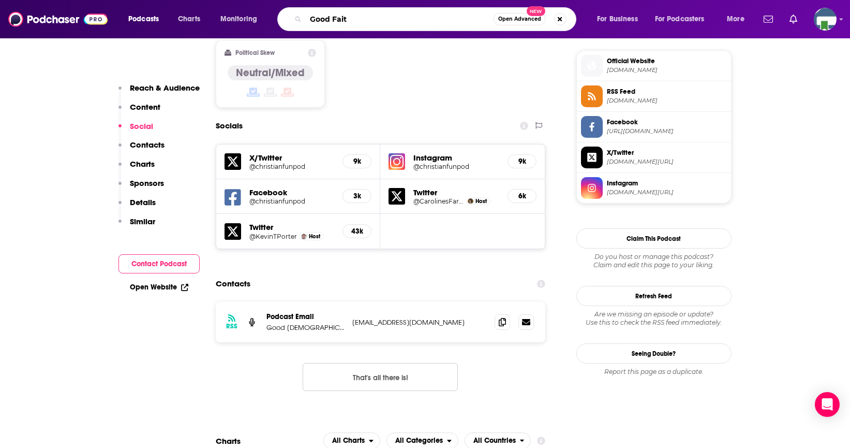
type input "Good Faith"
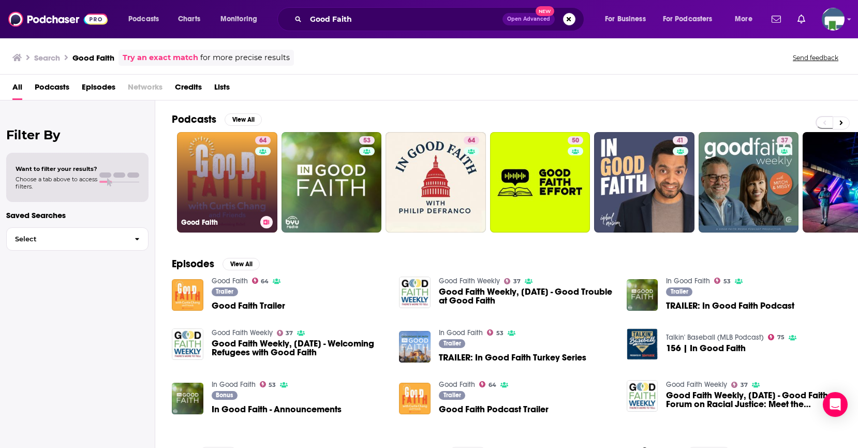
click at [242, 188] on link "64 Good Faith" at bounding box center [227, 182] width 100 height 100
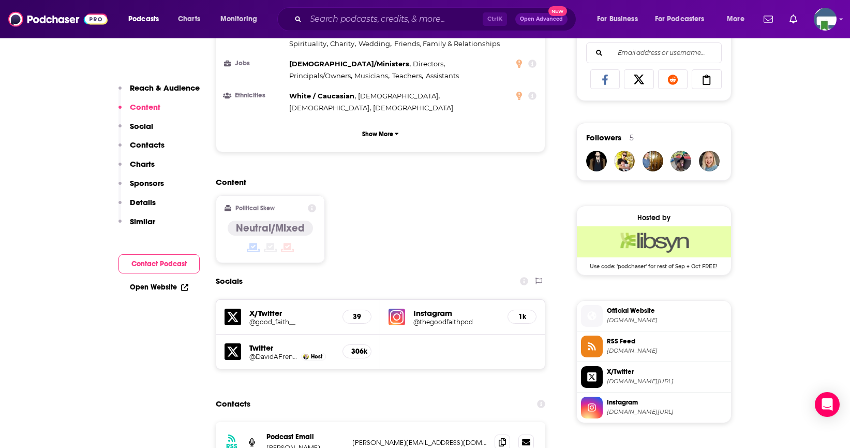
scroll to position [724, 0]
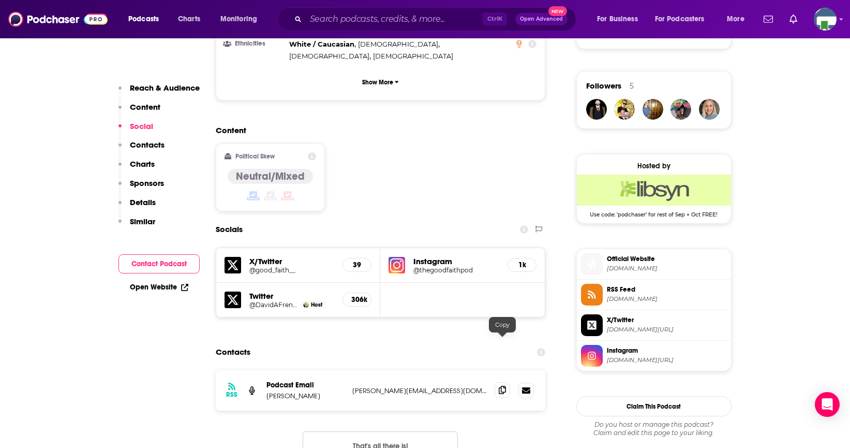
click at [502, 385] on icon at bounding box center [502, 389] width 7 height 8
click at [356, 21] on input "Search podcasts, credits, & more..." at bounding box center [394, 19] width 177 height 17
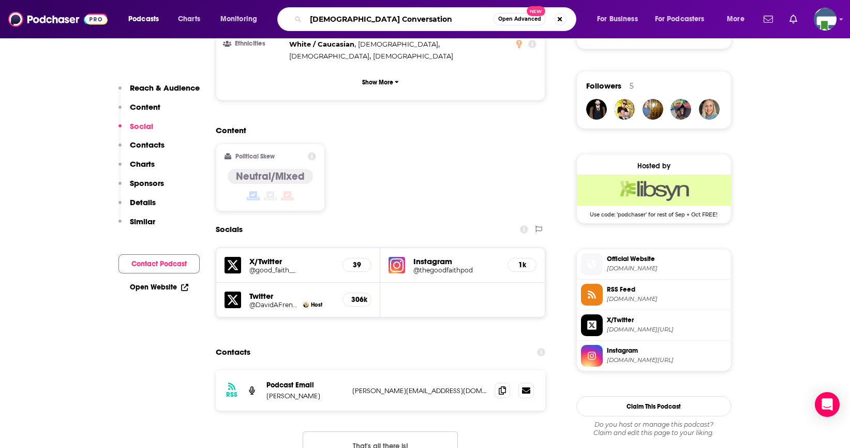
type input "[DEMOGRAPHIC_DATA] Conversations"
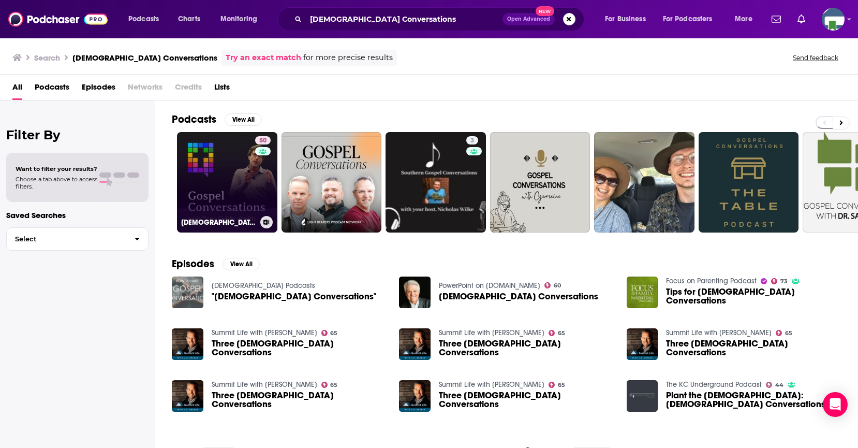
click at [246, 194] on link "50 [DEMOGRAPHIC_DATA] Conversations podcast" at bounding box center [227, 182] width 100 height 100
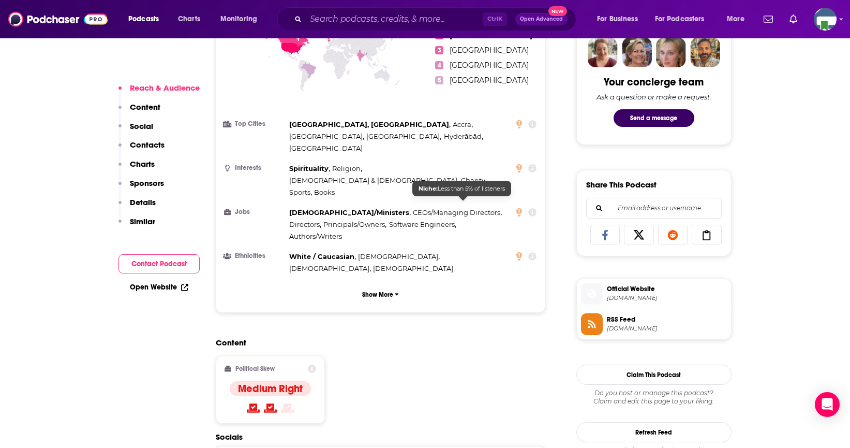
scroll to position [621, 0]
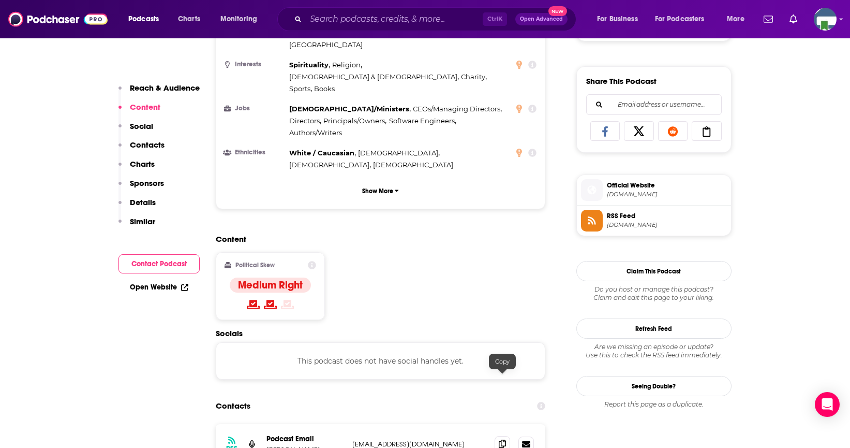
click at [505, 439] on icon at bounding box center [502, 443] width 7 height 8
click at [362, 19] on input "Search podcasts, credits, & more..." at bounding box center [394, 19] width 177 height 17
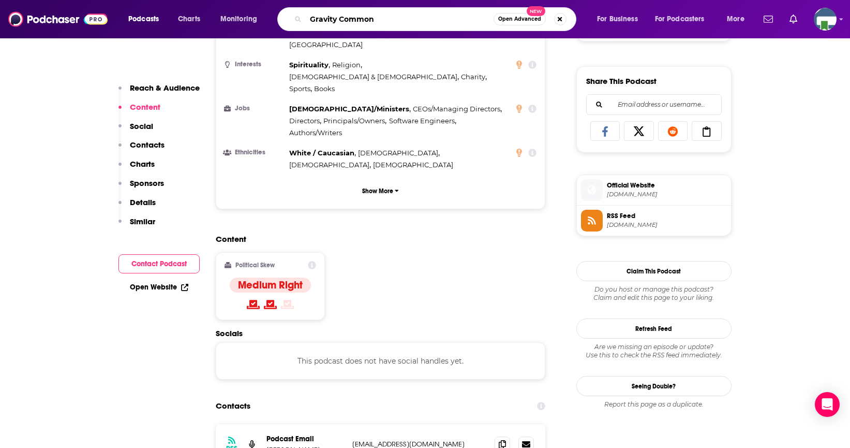
type input "Gravity Commons"
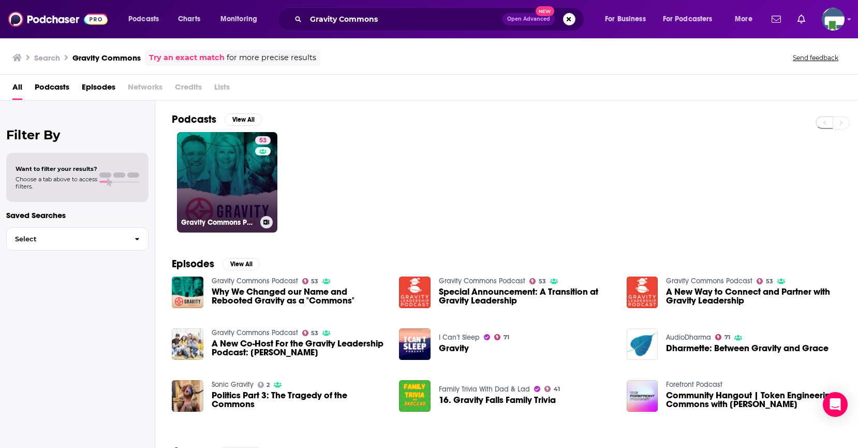
click at [233, 188] on link "53 Gravity Commons Podcast" at bounding box center [227, 182] width 100 height 100
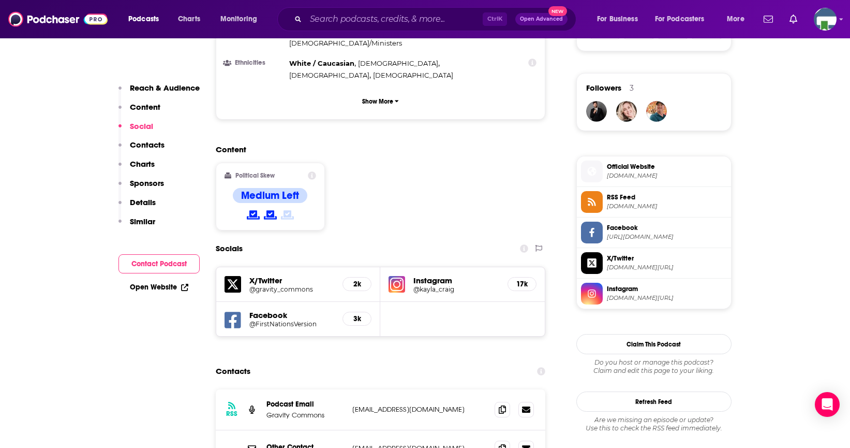
scroll to position [776, 0]
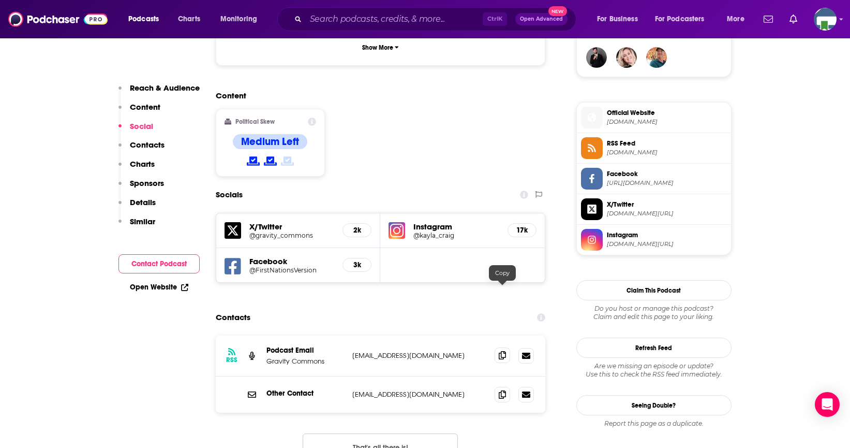
click at [503, 351] on icon at bounding box center [502, 355] width 7 height 8
click at [347, 19] on input "Search podcasts, credits, & more..." at bounding box center [394, 19] width 177 height 17
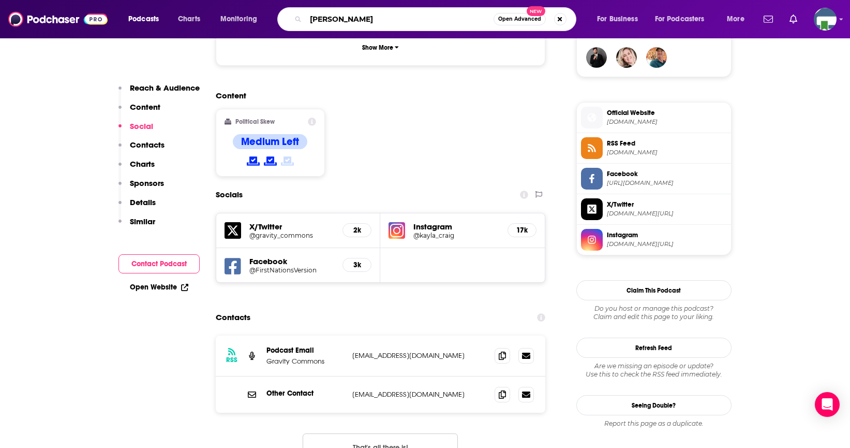
type input "[PERSON_NAME]"
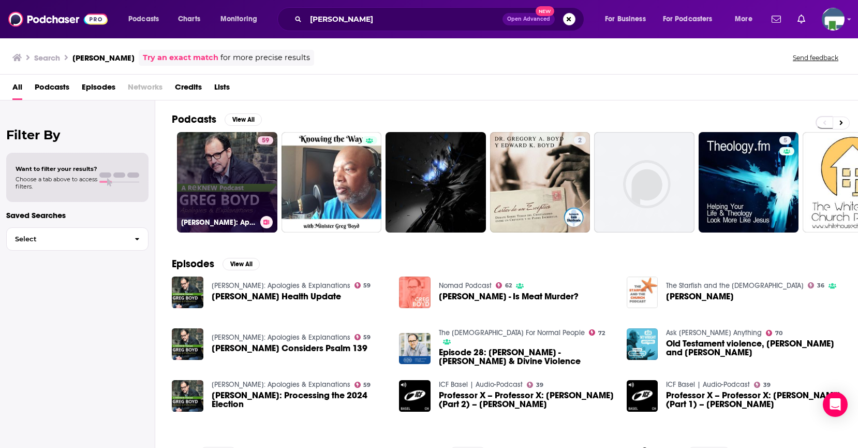
click at [251, 185] on link "59 [PERSON_NAME]: Apologies & Explanations" at bounding box center [227, 182] width 100 height 100
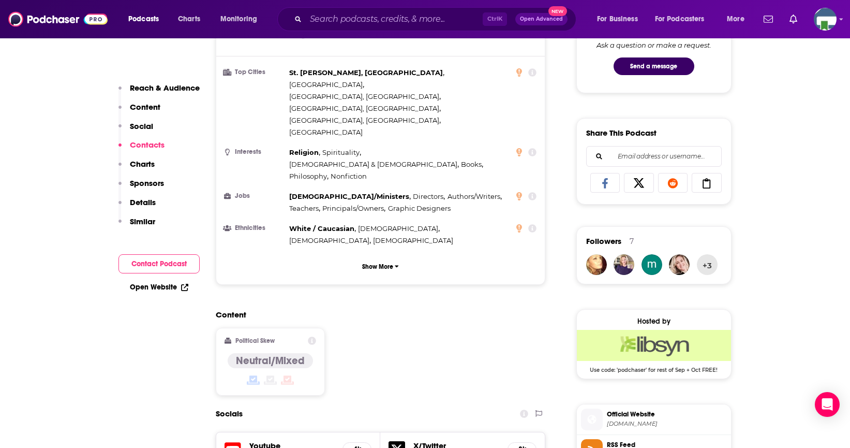
scroll to position [828, 0]
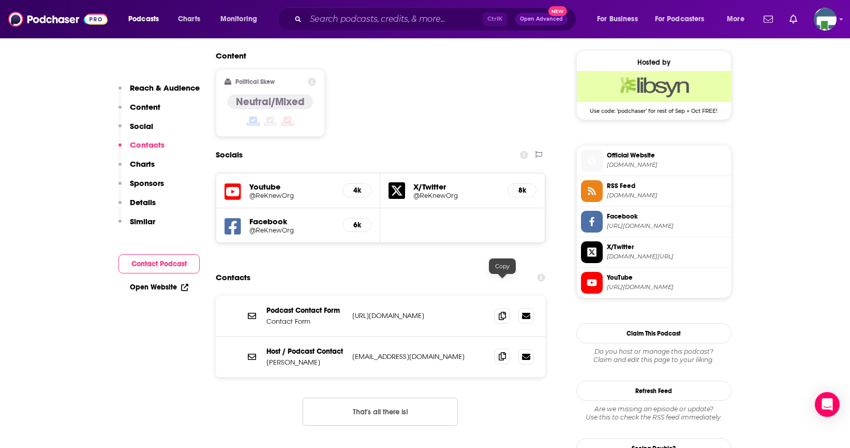
click at [501, 352] on icon at bounding box center [502, 356] width 7 height 8
click at [327, 30] on div "Ctrl K Open Advanced New" at bounding box center [426, 19] width 299 height 24
click at [330, 24] on input "Search podcasts, credits, & more..." at bounding box center [394, 19] width 177 height 17
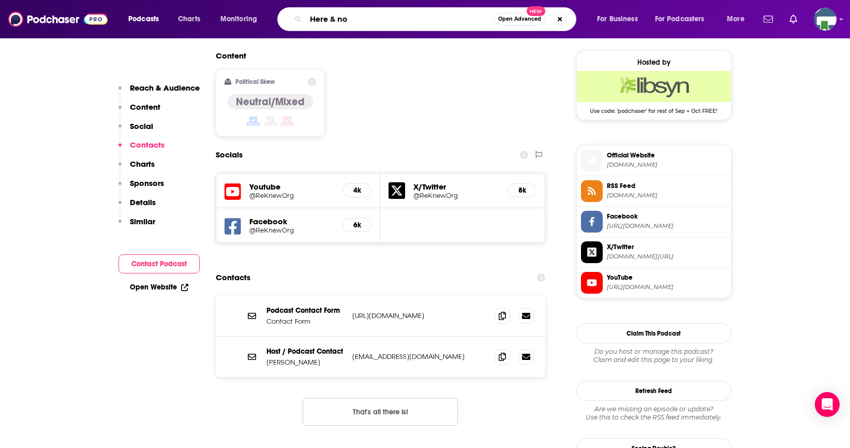
type input "Here & now"
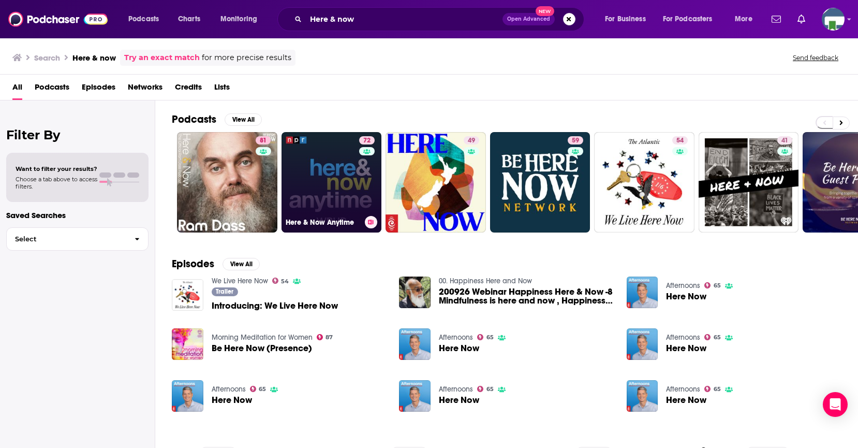
click at [315, 169] on link "72 Here & Now Anytime" at bounding box center [331, 182] width 100 height 100
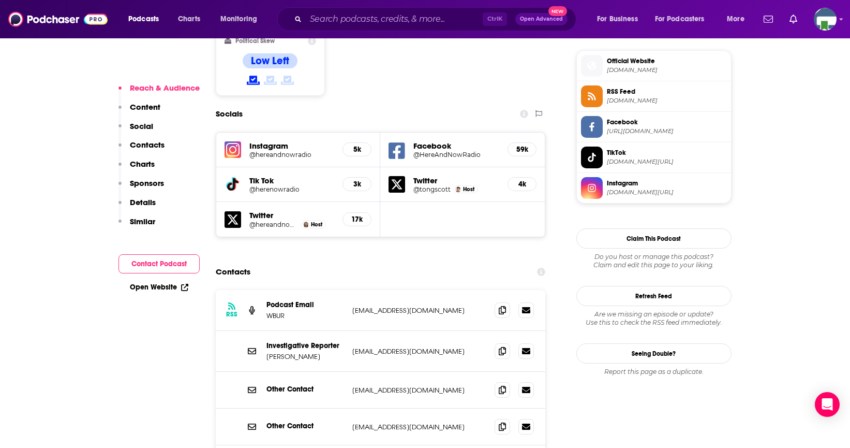
scroll to position [879, 0]
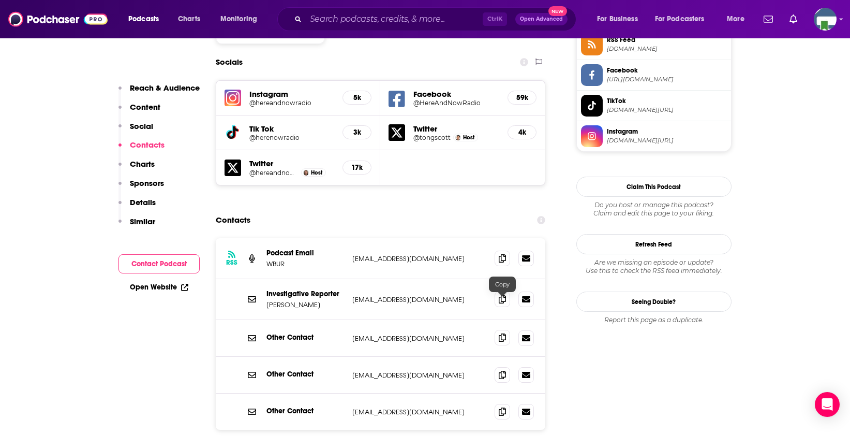
click at [500, 333] on icon at bounding box center [502, 337] width 7 height 8
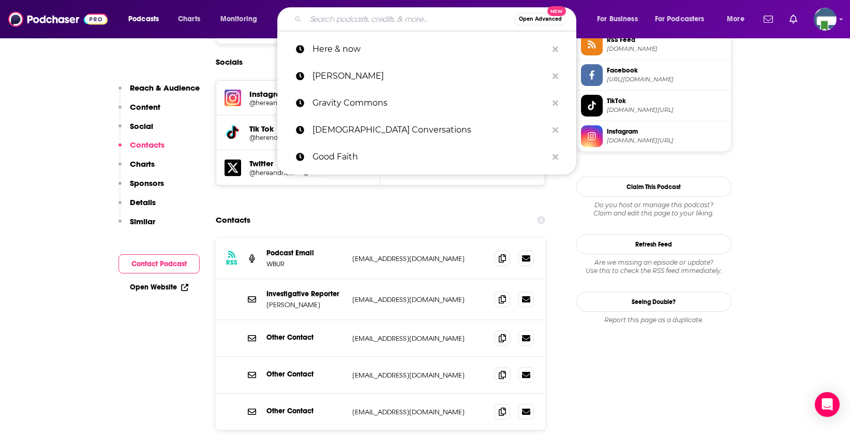
click at [352, 26] on input "Search podcasts, credits, & more..." at bounding box center [410, 19] width 208 height 17
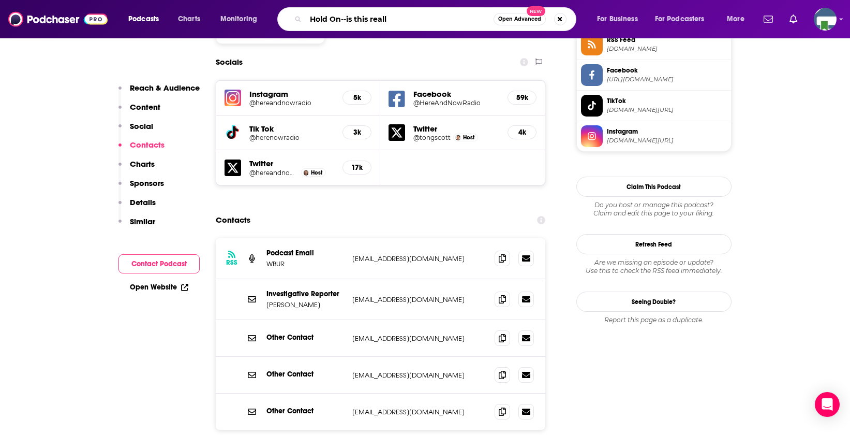
type input "Hold On--is this really"
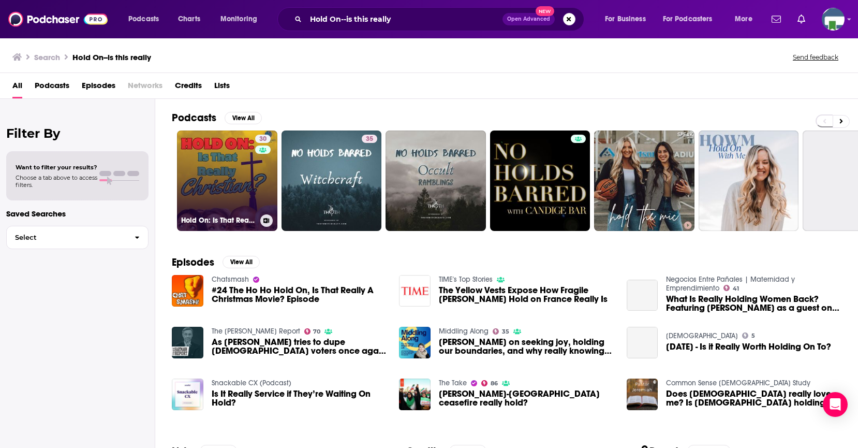
click at [240, 176] on link "30 Hold On: Is That Really [DEMOGRAPHIC_DATA]?" at bounding box center [227, 180] width 100 height 100
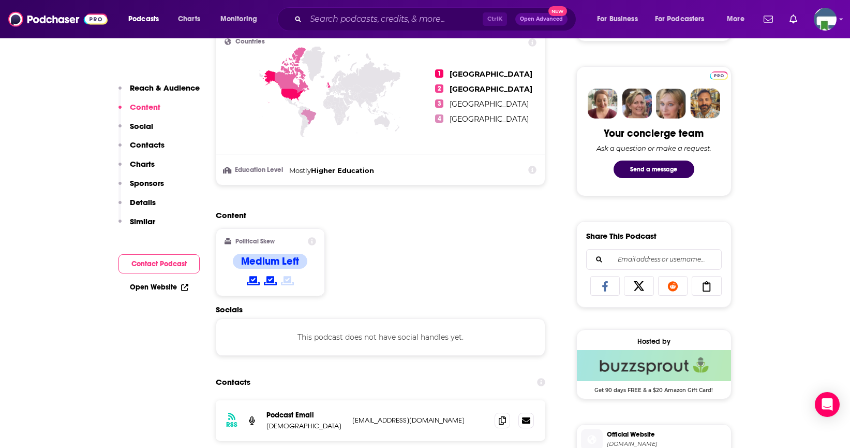
scroll to position [569, 0]
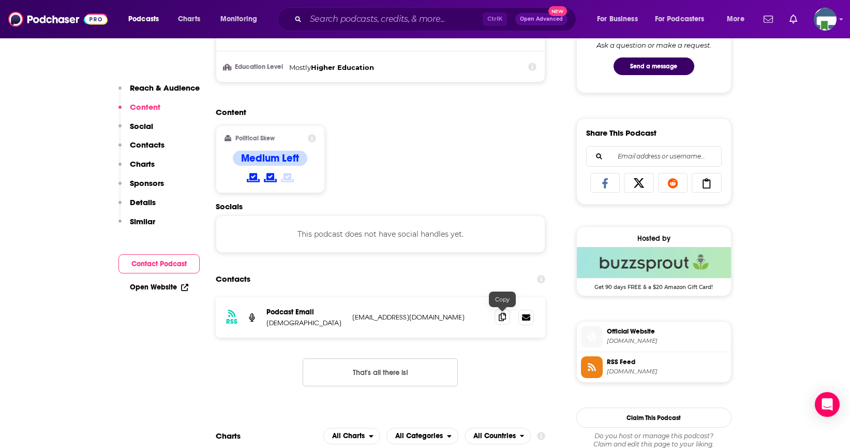
click at [501, 317] on icon at bounding box center [502, 316] width 7 height 8
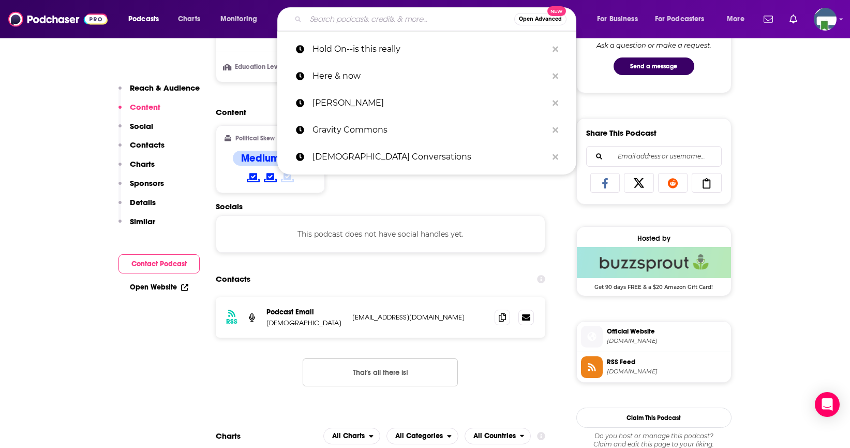
click at [431, 21] on input "Search podcasts, credits, & more..." at bounding box center [410, 19] width 208 height 17
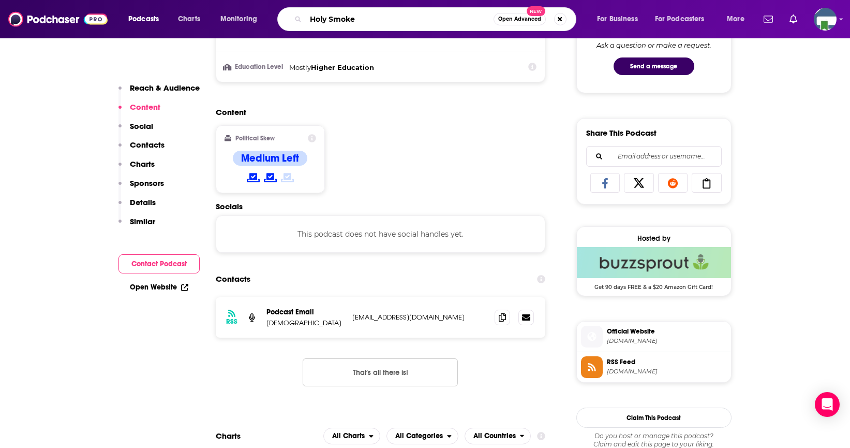
type input "Holy Smokes"
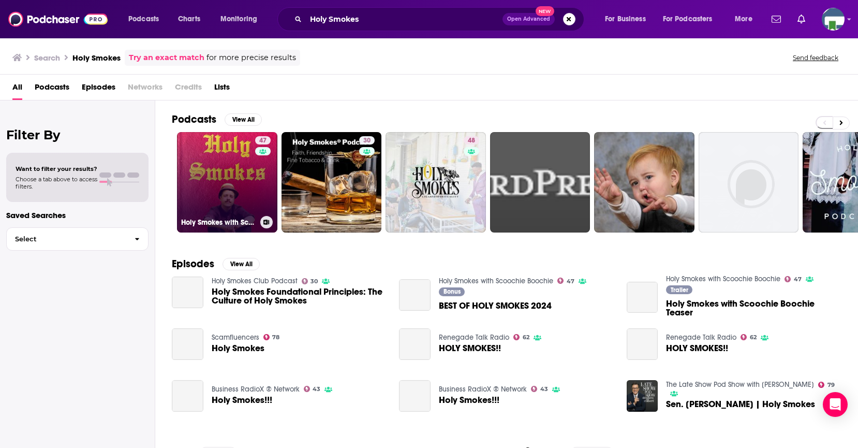
click at [234, 181] on link "47 Holy Smokes with Scoochie Boochie" at bounding box center [227, 182] width 100 height 100
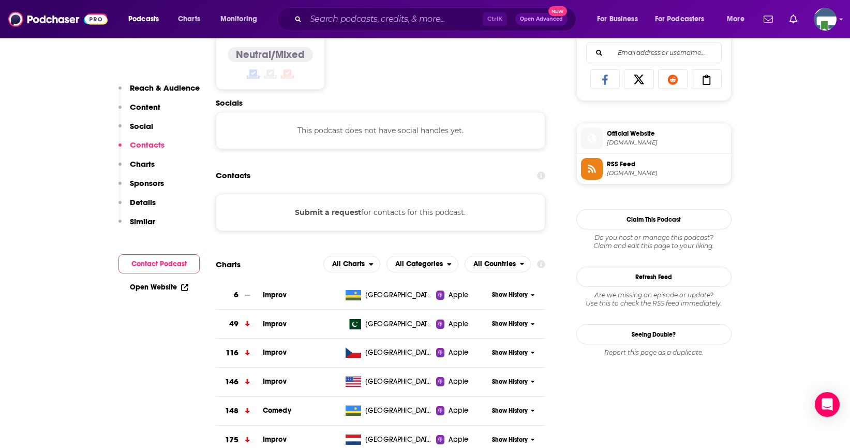
scroll to position [362, 0]
